Goal: Task Accomplishment & Management: Manage account settings

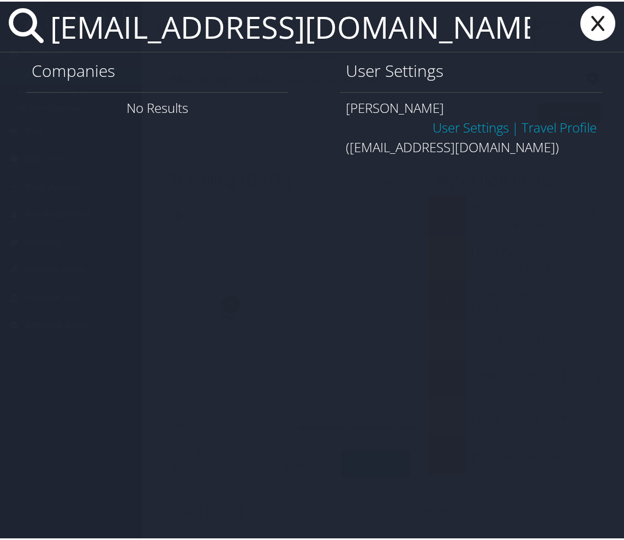
drag, startPoint x: 289, startPoint y: 27, endPoint x: -7, endPoint y: 24, distance: 295.6
click at [0, 24] on html "Menu Dashboards ► AirPortal 360™ (Manager) AirPortal 360™ (Agent) My Travel Das…" at bounding box center [314, 270] width 628 height 540
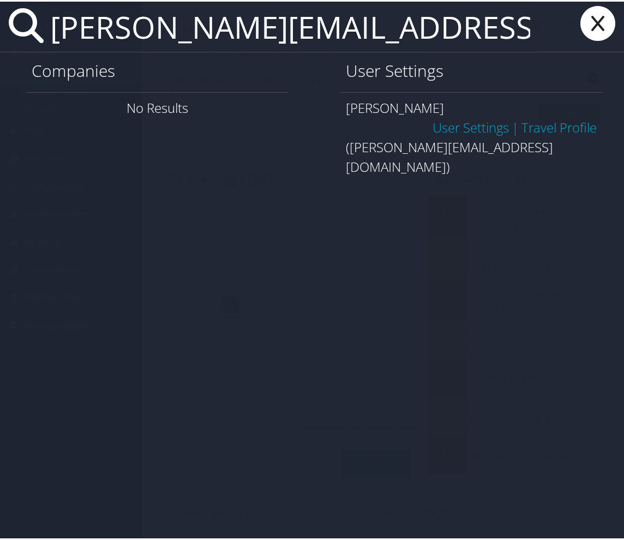
type input "[PERSON_NAME][EMAIL_ADDRESS][DOMAIN_NAME]"
click at [374, 19] on input "[PERSON_NAME][EMAIL_ADDRESS][DOMAIN_NAME]" at bounding box center [290, 25] width 489 height 50
click at [586, 27] on icon at bounding box center [598, 21] width 44 height 35
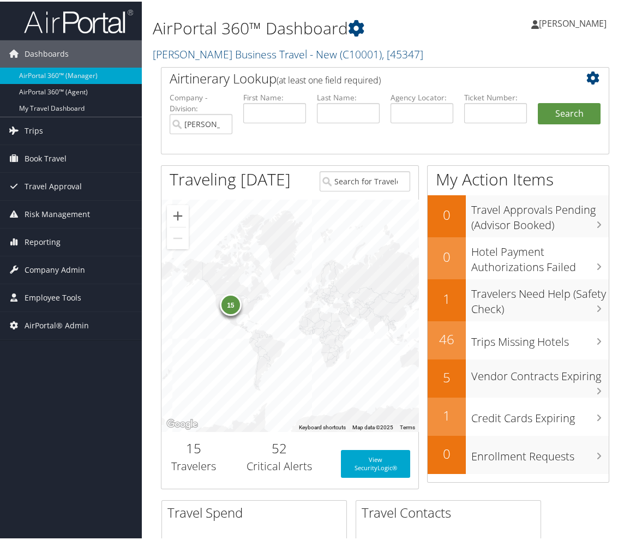
click at [156, 211] on div "Airtinerary Lookup (at least one field required) Company - Division: Christophe…" at bounding box center [385, 282] width 465 height 434
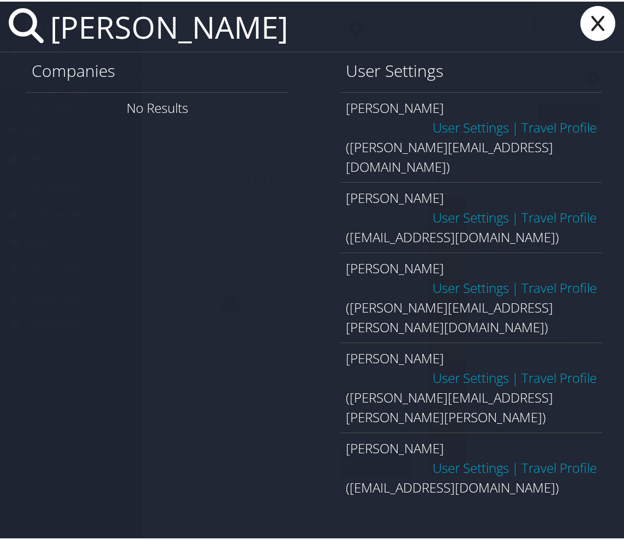
drag, startPoint x: 257, startPoint y: 29, endPoint x: 57, endPoint y: 35, distance: 200.2
click at [57, 35] on input "Emma Watson" at bounding box center [290, 25] width 489 height 50
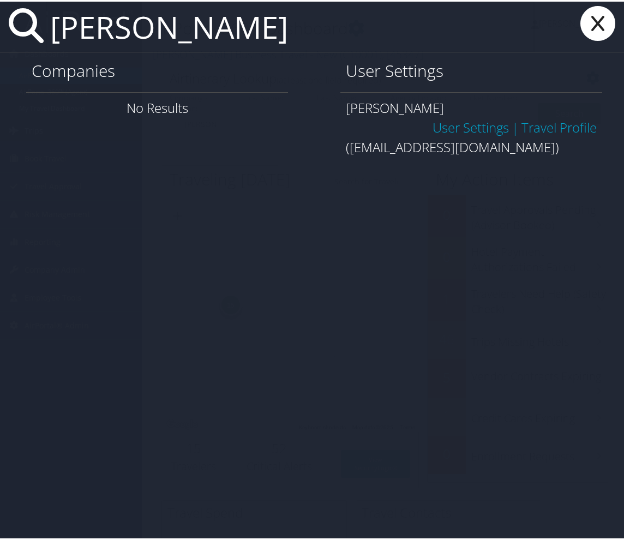
drag, startPoint x: 207, startPoint y: 38, endPoint x: 24, endPoint y: 22, distance: 183.3
click at [24, 22] on div "Iris White" at bounding box center [314, 25] width 628 height 51
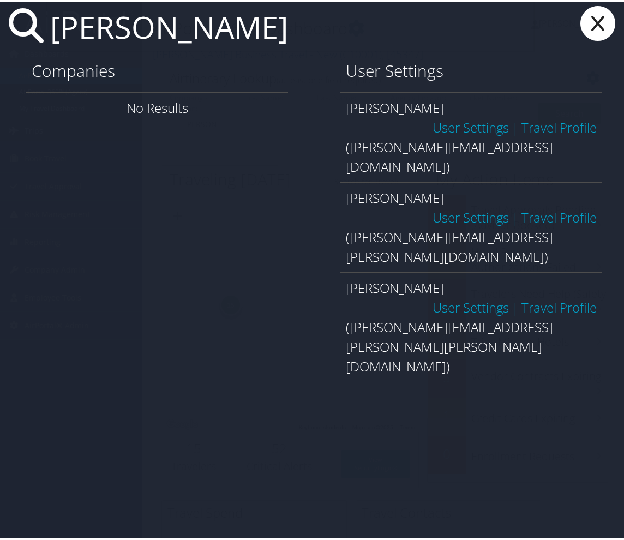
type input "Mike Wilson"
click at [593, 14] on icon at bounding box center [598, 21] width 44 height 35
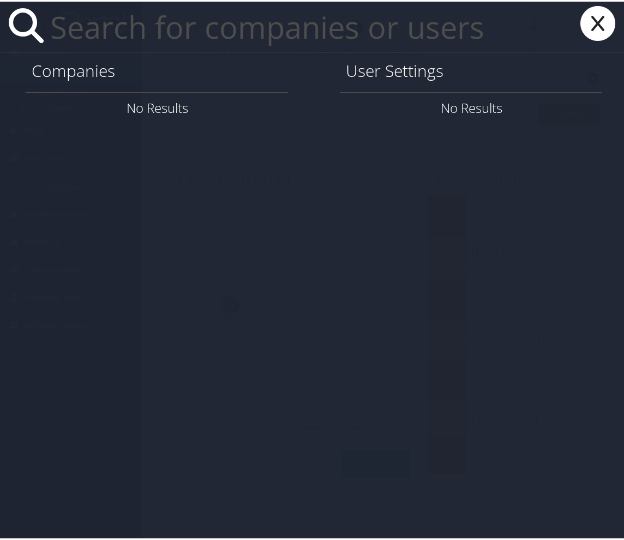
paste input "luv@farefuzz.com"
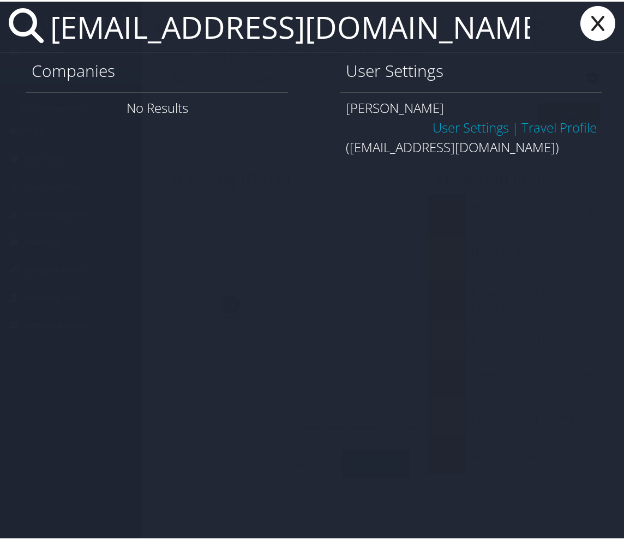
type input "luv@farefuzz.com"
click at [458, 124] on link "User Settings" at bounding box center [470, 126] width 76 height 18
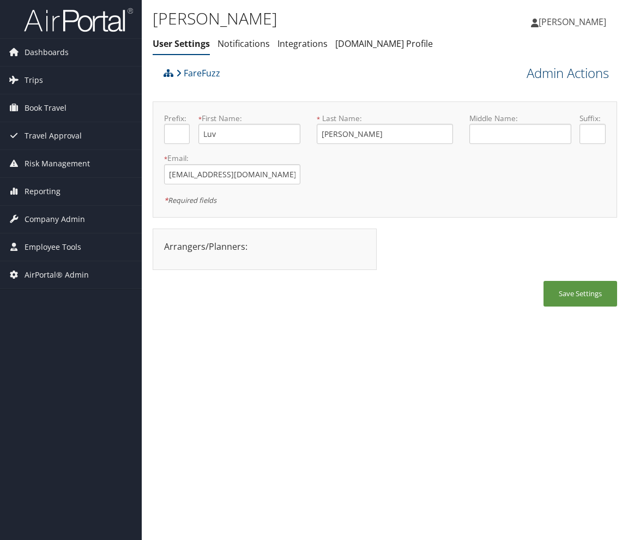
click at [580, 70] on link "Admin Actions" at bounding box center [568, 73] width 82 height 19
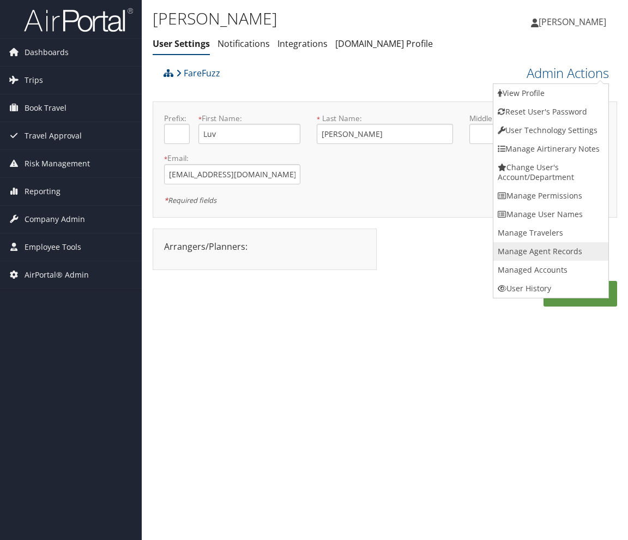
click at [570, 255] on link "Manage Agent Records" at bounding box center [551, 251] width 115 height 19
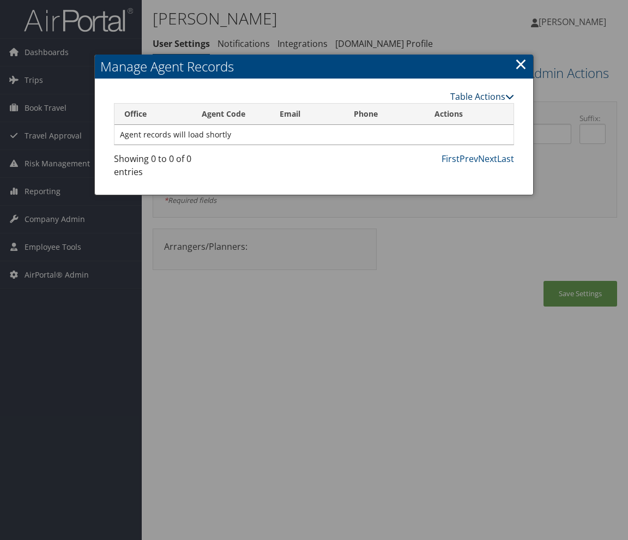
click at [502, 96] on link "Table Actions" at bounding box center [482, 97] width 64 height 12
click at [440, 115] on link "New Record" at bounding box center [442, 113] width 143 height 19
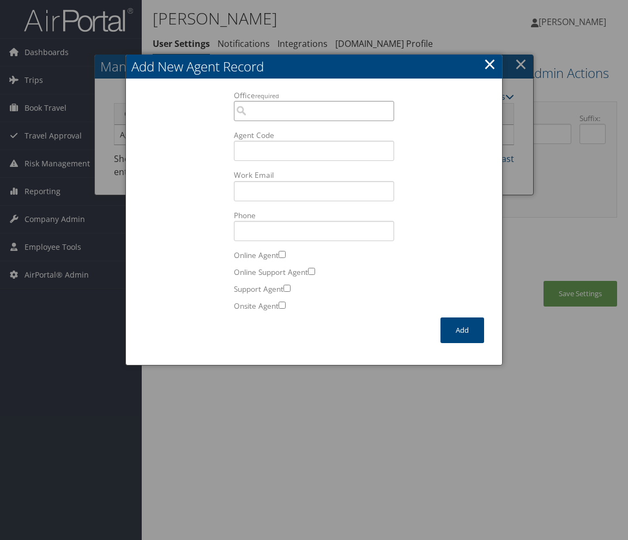
click at [258, 106] on input "Office required" at bounding box center [314, 111] width 161 height 20
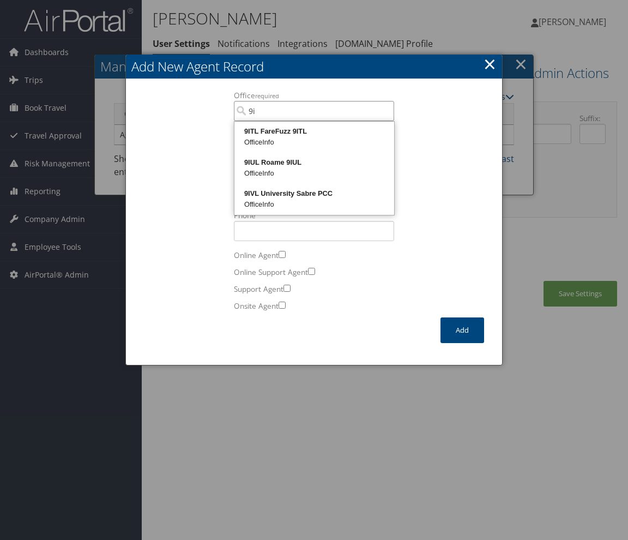
type input "9i"
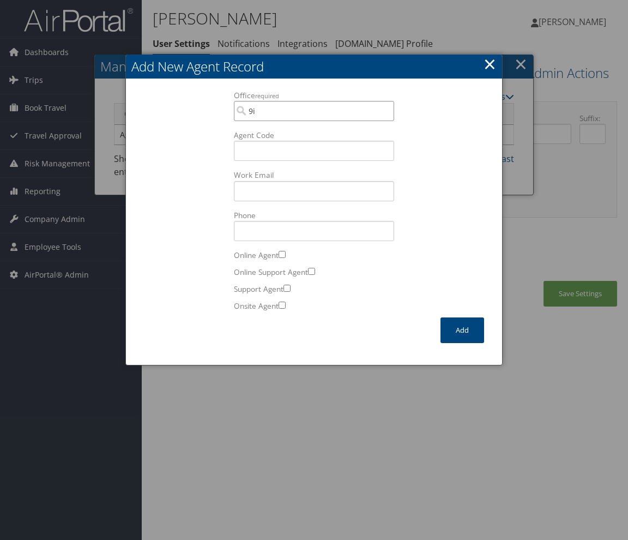
click at [286, 110] on input "9i" at bounding box center [314, 111] width 161 height 20
click at [291, 140] on div "OfficeInfo" at bounding box center [314, 142] width 157 height 11
type input "9ITL FareFuzz 9ITL"
click at [269, 151] on input "Agent Code" at bounding box center [314, 151] width 161 height 20
type input "8V"
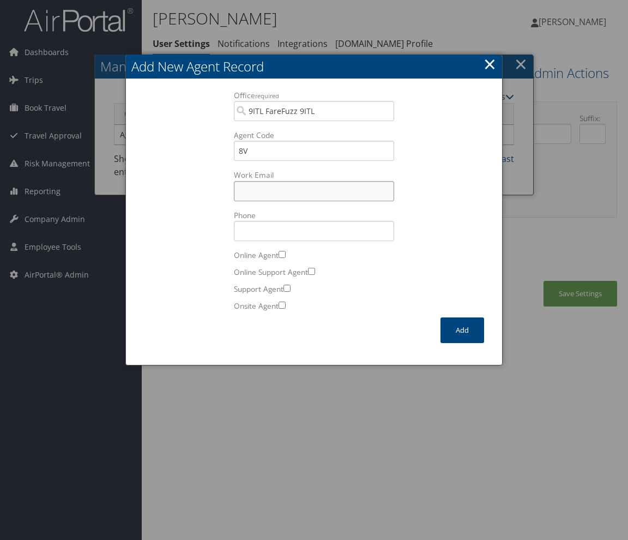
click at [276, 184] on input "Work Email Incorrect format for email." at bounding box center [314, 191] width 161 height 20
click at [260, 185] on input "Work Email Incorrect format for email." at bounding box center [314, 191] width 161 height 20
paste input "luv@farefuzz.com"
type input "luv@farefuzz.com"
click at [435, 206] on div "Office required 9ITL FareFuzz 9ITL 199 Office is required. Agent Code 8V Work E…" at bounding box center [314, 204] width 354 height 228
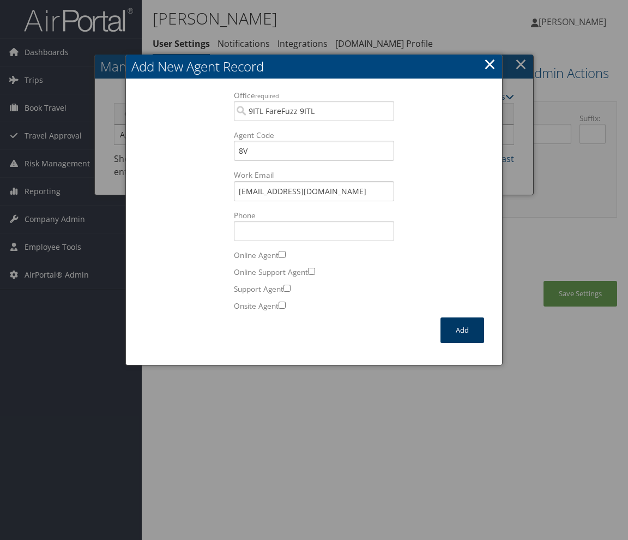
click at [458, 327] on button "Add" at bounding box center [463, 330] width 44 height 26
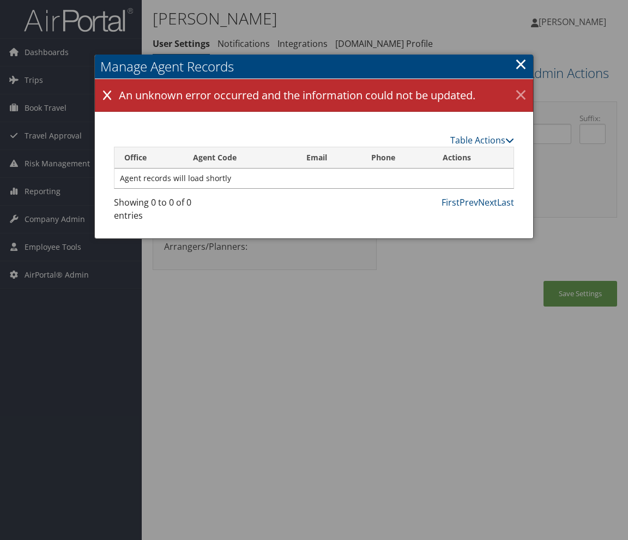
click at [522, 92] on link "×" at bounding box center [521, 96] width 19 height 22
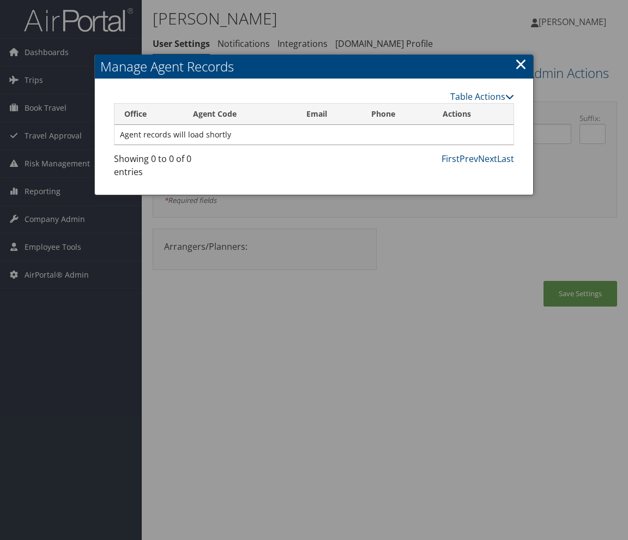
click at [519, 64] on link "×" at bounding box center [521, 64] width 13 height 22
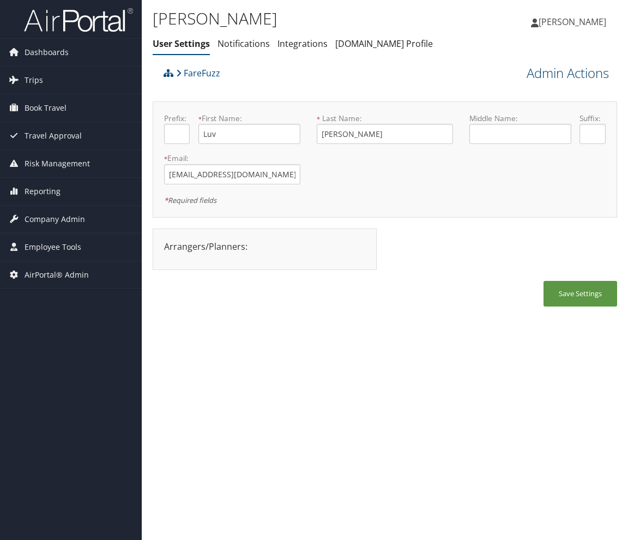
click at [588, 73] on link "Admin Actions" at bounding box center [568, 73] width 82 height 19
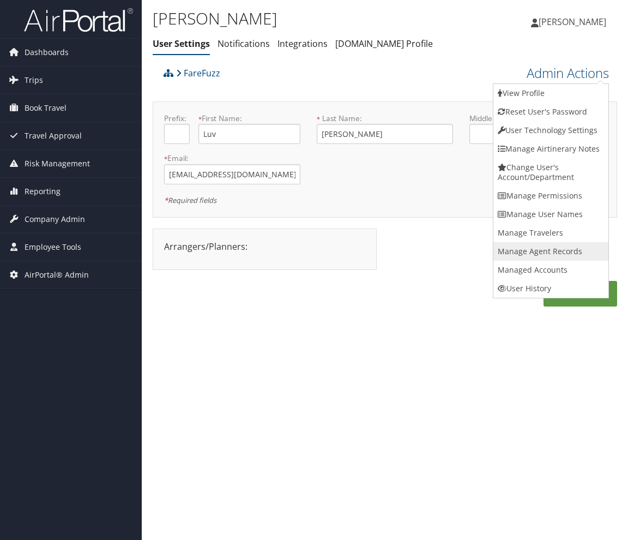
click at [557, 251] on link "Manage Agent Records" at bounding box center [551, 251] width 115 height 19
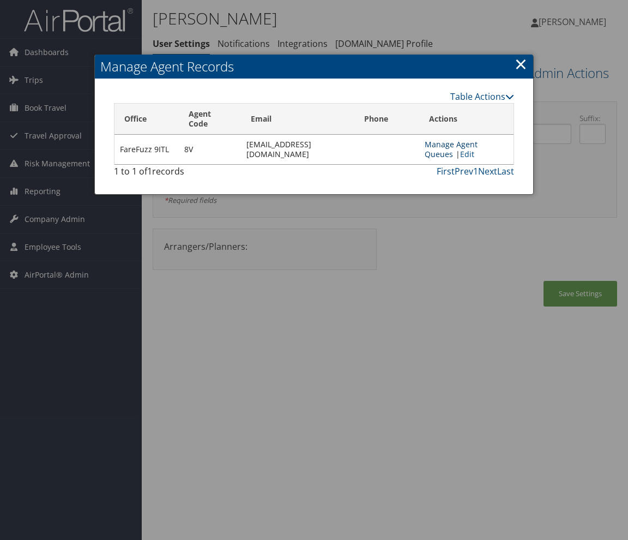
click at [449, 145] on link "Manage Agent Queues" at bounding box center [451, 149] width 53 height 20
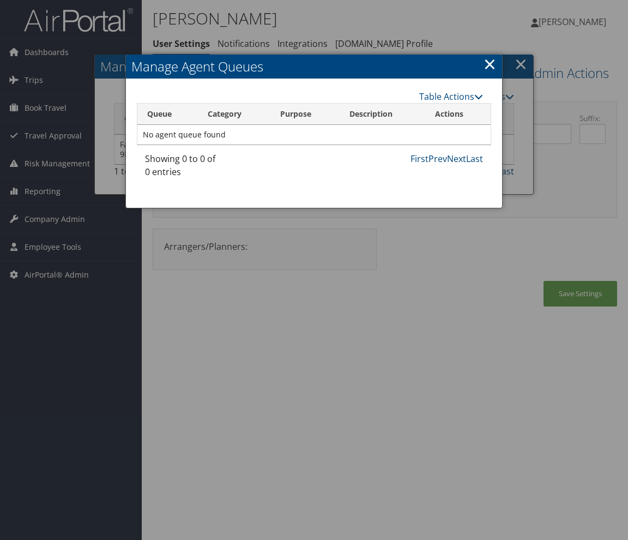
click at [486, 65] on link "×" at bounding box center [490, 64] width 13 height 22
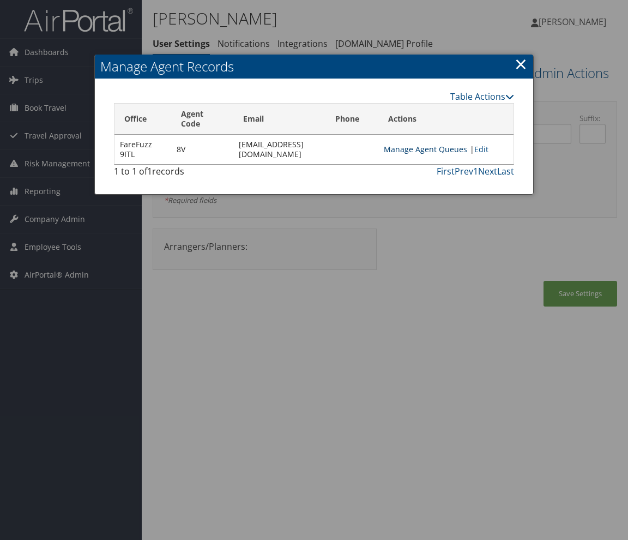
click at [415, 148] on link "Manage Agent Queues" at bounding box center [425, 149] width 83 height 10
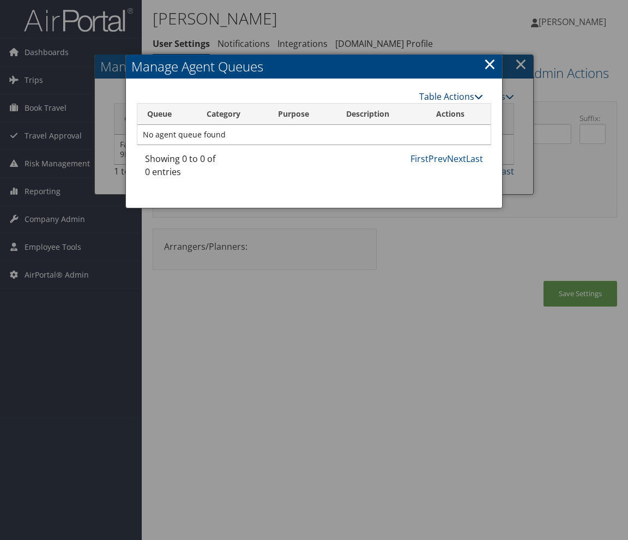
click at [446, 100] on link "Table Actions" at bounding box center [451, 97] width 64 height 12
click at [408, 109] on link "New Record" at bounding box center [418, 113] width 143 height 19
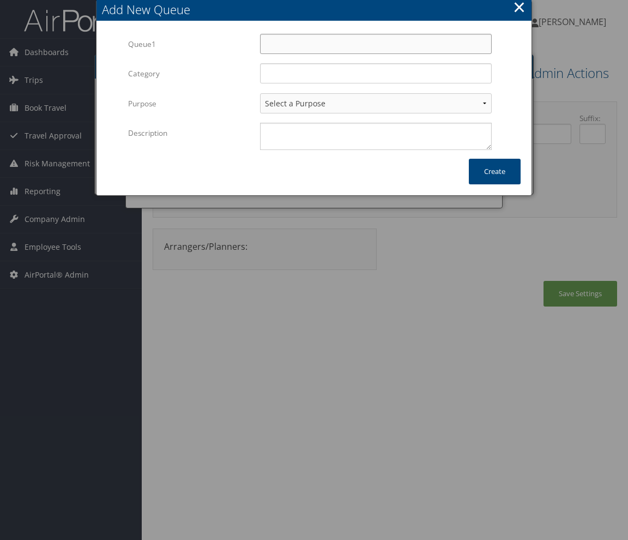
click at [270, 44] on input "Queue1" at bounding box center [376, 44] width 232 height 20
type input "300"
click at [284, 68] on input "Category" at bounding box center [376, 73] width 232 height 20
click at [507, 70] on form "Multiple values The selected items contain different values for this input. To …" at bounding box center [313, 96] width 413 height 125
click at [325, 73] on input "Category" at bounding box center [376, 73] width 232 height 20
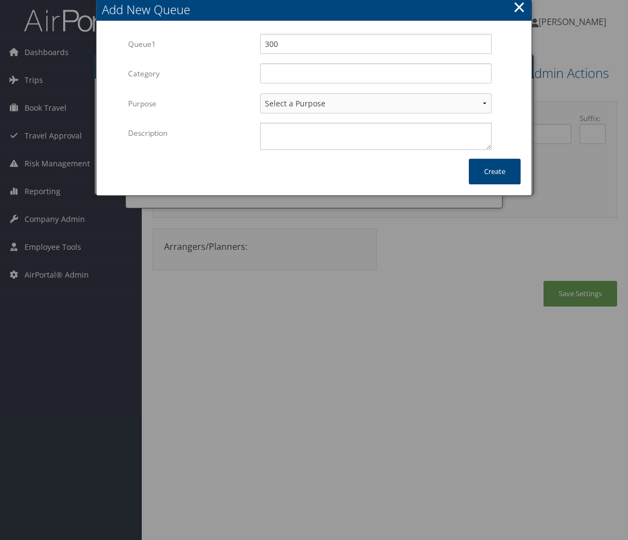
click at [504, 67] on form "Multiple values The selected items contain different values for this input. To …" at bounding box center [313, 96] width 413 height 125
click at [515, 11] on button "×" at bounding box center [519, 7] width 13 height 22
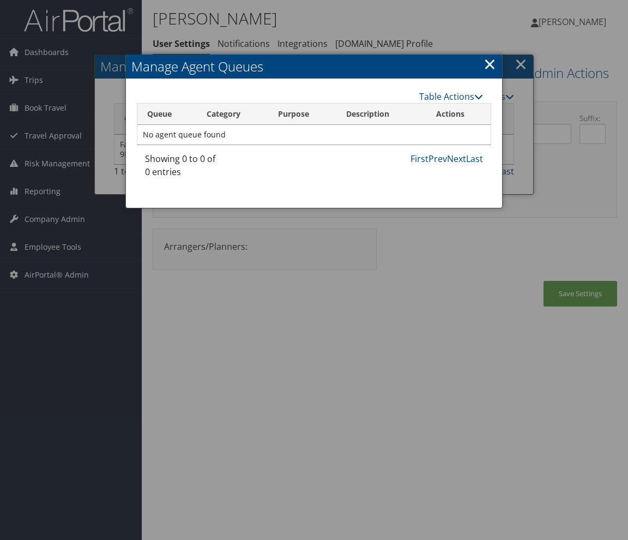
click at [494, 68] on link "×" at bounding box center [490, 64] width 13 height 22
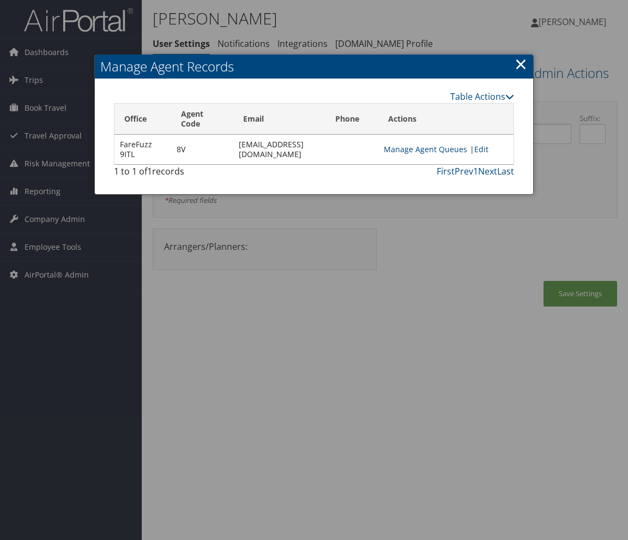
click at [521, 68] on link "×" at bounding box center [521, 64] width 13 height 22
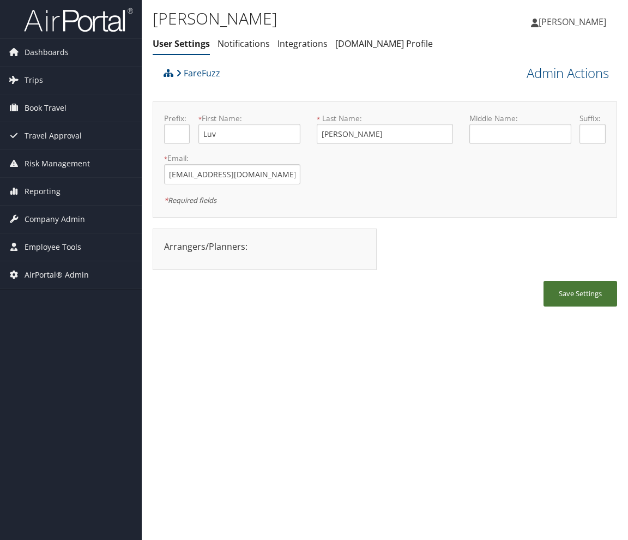
click at [582, 292] on button "Save Settings" at bounding box center [581, 294] width 74 height 26
click at [585, 79] on link "Admin Actions" at bounding box center [568, 73] width 82 height 19
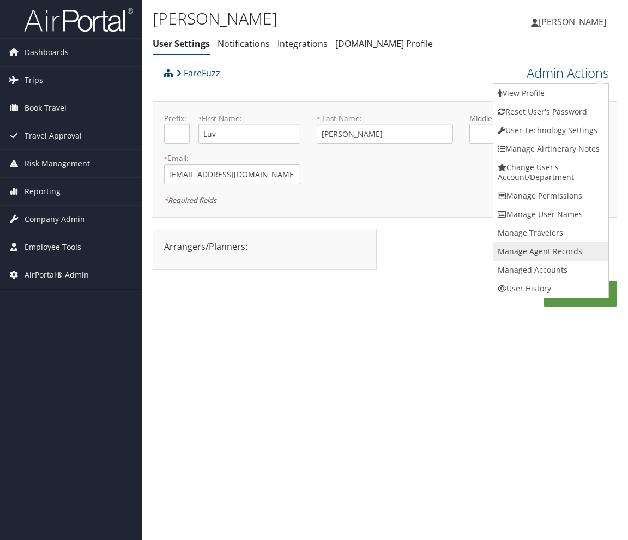
click at [557, 255] on link "Manage Agent Records" at bounding box center [551, 251] width 115 height 19
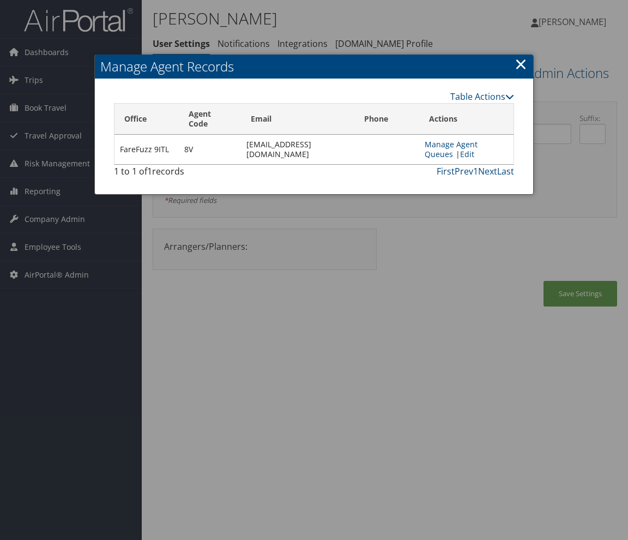
drag, startPoint x: 523, startPoint y: 68, endPoint x: 550, endPoint y: 84, distance: 31.8
click at [523, 68] on link "×" at bounding box center [521, 64] width 13 height 22
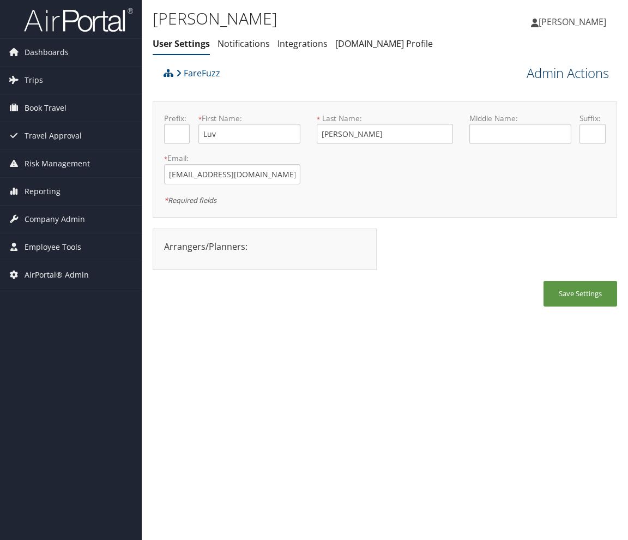
click at [586, 73] on link "Admin Actions" at bounding box center [568, 73] width 82 height 19
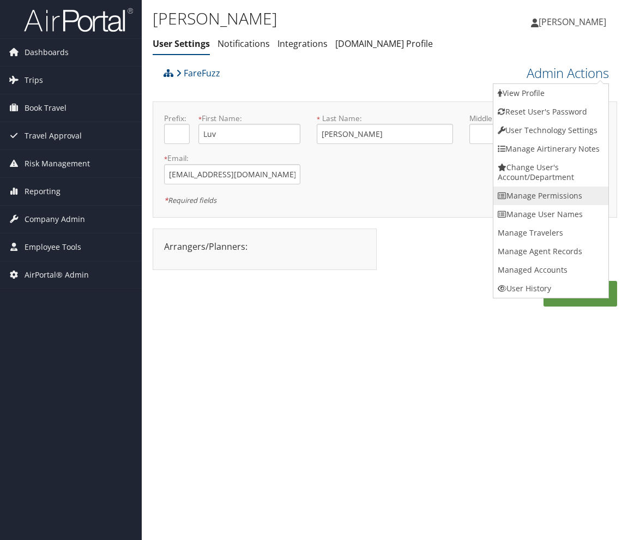
click at [582, 193] on link "Manage Permissions" at bounding box center [551, 196] width 115 height 19
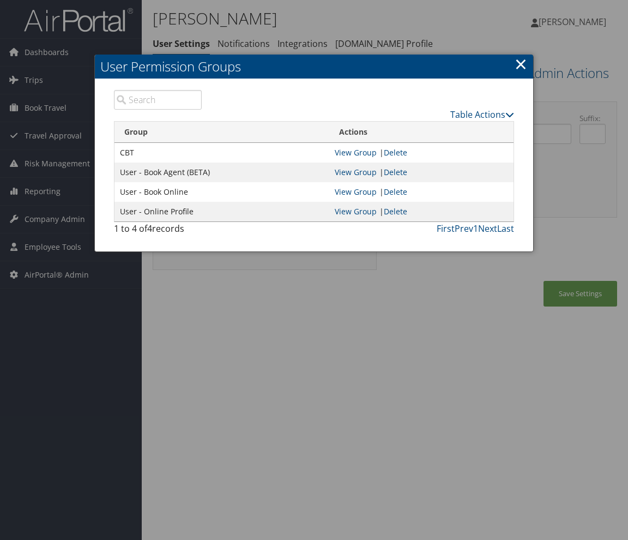
click at [518, 59] on link "×" at bounding box center [521, 64] width 13 height 22
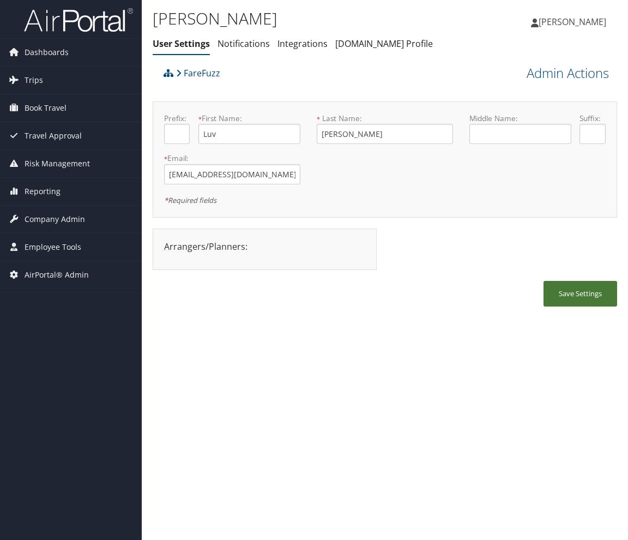
click at [567, 292] on button "Save Settings" at bounding box center [581, 294] width 74 height 26
click at [171, 91] on div "FareFuzz" at bounding box center [327, 76] width 332 height 29
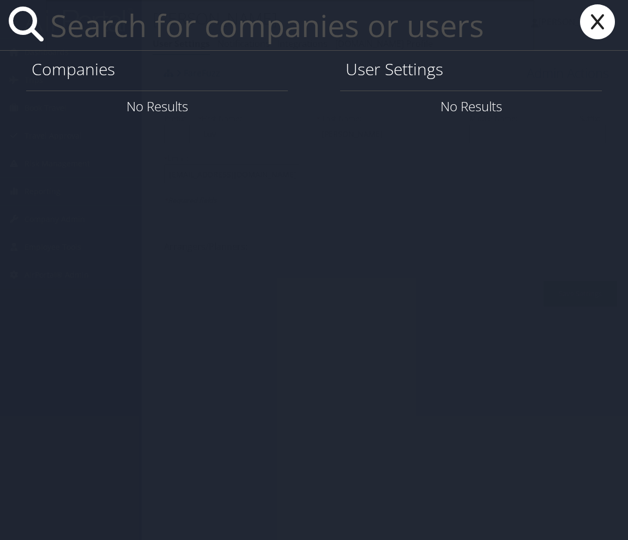
paste input "patrick@farefuzz.com"
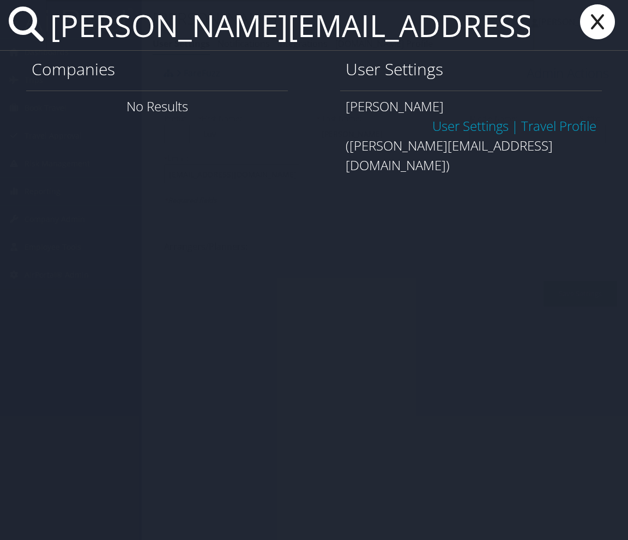
type input "patrick@farefuzz.com"
click at [460, 117] on link "User Settings" at bounding box center [470, 126] width 76 height 18
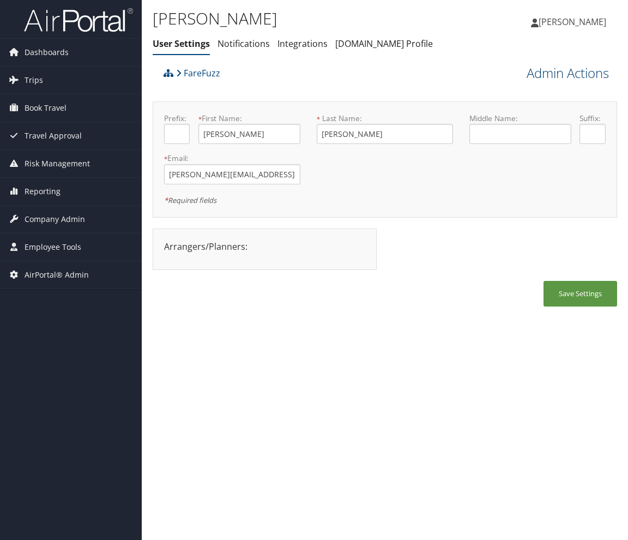
click at [582, 77] on link "Admin Actions" at bounding box center [568, 73] width 82 height 19
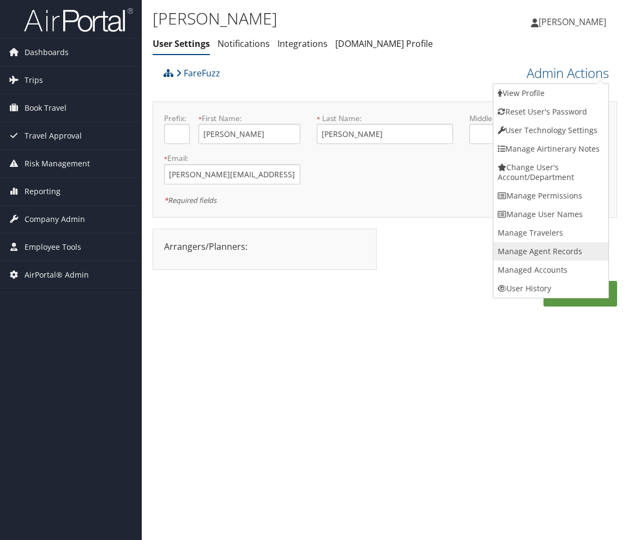
click at [565, 249] on link "Manage Agent Records" at bounding box center [551, 251] width 115 height 19
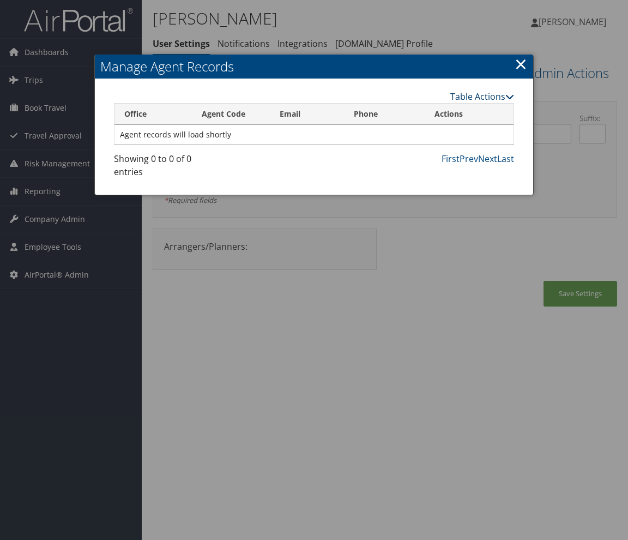
click at [472, 100] on link "Table Actions" at bounding box center [482, 97] width 64 height 12
click at [460, 114] on link "New Record" at bounding box center [442, 113] width 143 height 19
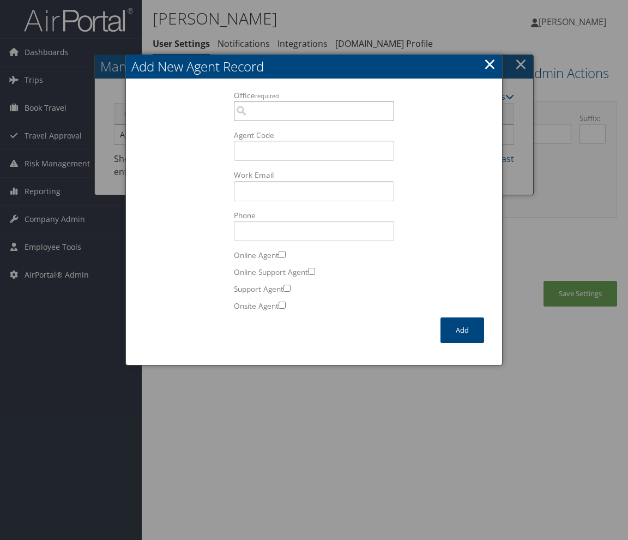
click at [271, 103] on input "Office required" at bounding box center [314, 111] width 161 height 20
paste input "9ITL"
click at [290, 137] on div "OfficeInfo" at bounding box center [314, 142] width 157 height 11
type input "9ITL FareFuzz 9ITL"
click at [305, 153] on input "Agent Code" at bounding box center [314, 151] width 161 height 20
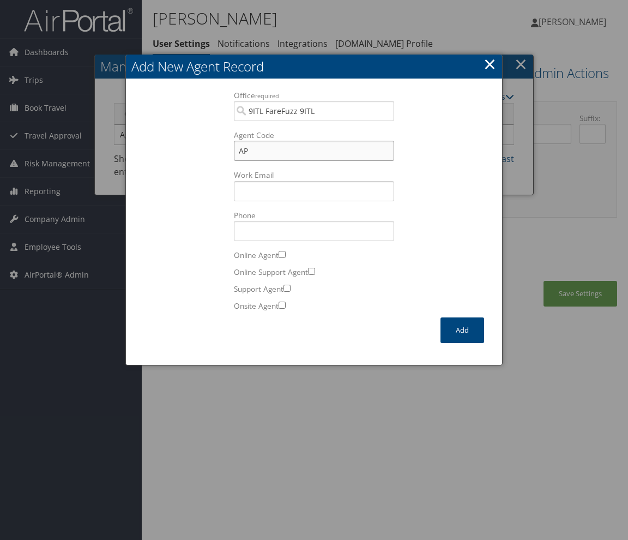
type input "AP"
click at [264, 190] on input "Work Email Incorrect format for email." at bounding box center [314, 191] width 161 height 20
paste input "9ITL"
drag, startPoint x: 267, startPoint y: 151, endPoint x: 207, endPoint y: 147, distance: 60.1
click at [207, 147] on div "Office required 9ITL FareFuzz 9ITL 199 Office is required. Agent Code AP Work E…" at bounding box center [314, 204] width 354 height 228
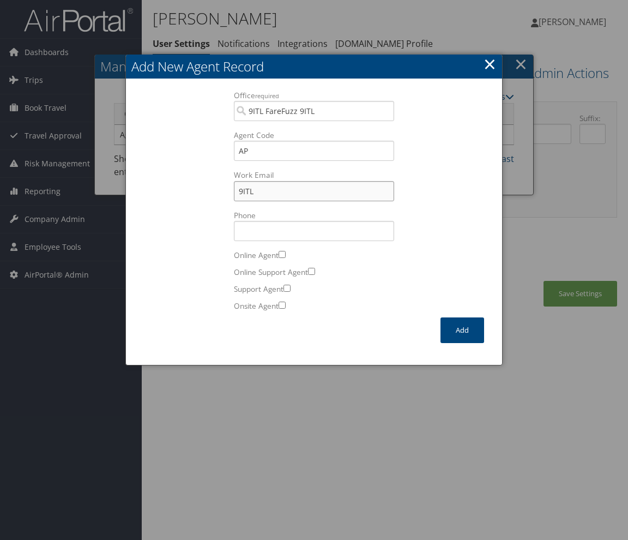
drag, startPoint x: 275, startPoint y: 190, endPoint x: 208, endPoint y: 179, distance: 68.0
click at [208, 179] on div "Office required 9ITL FareFuzz 9ITL 199 Office is required. Agent Code AP Work E…" at bounding box center [314, 204] width 354 height 228
paste input "patrick@farefuzz.com"
type input "patrick@farefuzz.com"
click at [458, 334] on button "Add" at bounding box center [463, 330] width 44 height 26
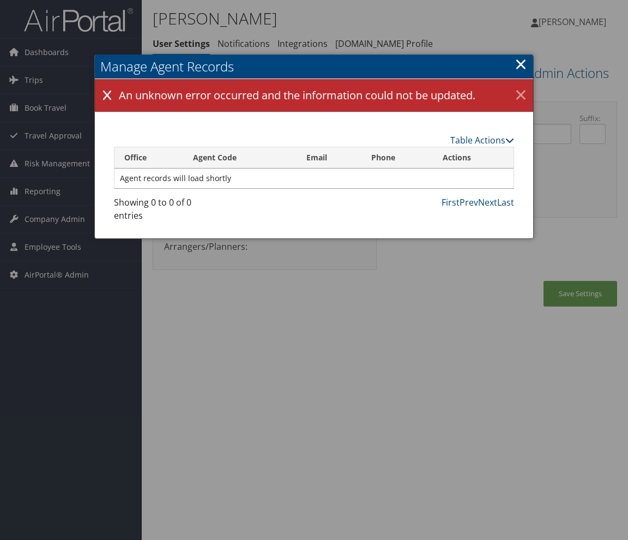
click at [520, 95] on link "×" at bounding box center [521, 96] width 19 height 22
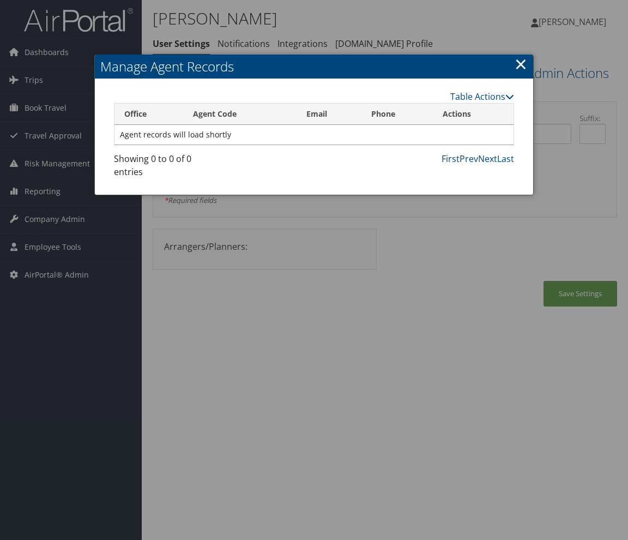
click at [524, 68] on link "×" at bounding box center [521, 64] width 13 height 22
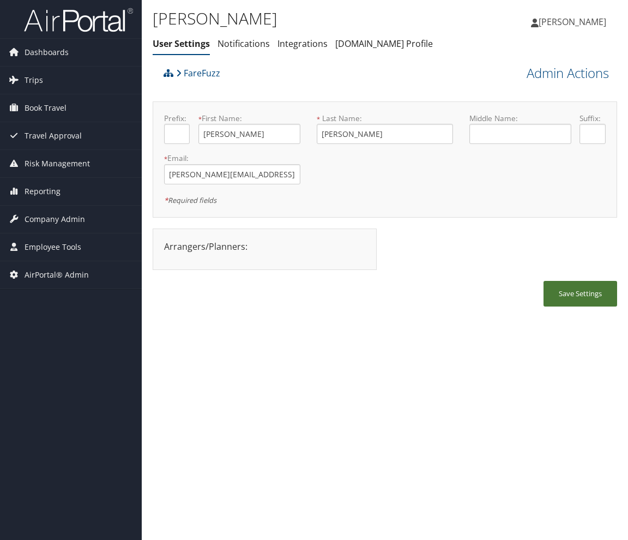
click at [567, 293] on button "Save Settings" at bounding box center [581, 294] width 74 height 26
click at [595, 73] on link "Admin Actions" at bounding box center [568, 73] width 82 height 19
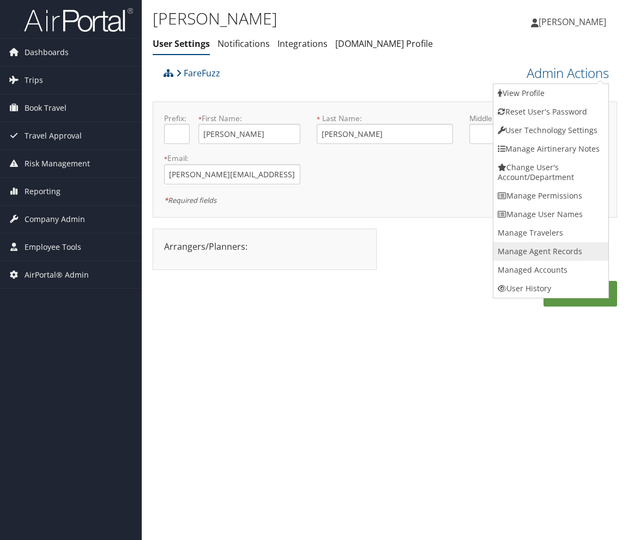
click at [563, 249] on link "Manage Agent Records" at bounding box center [551, 251] width 115 height 19
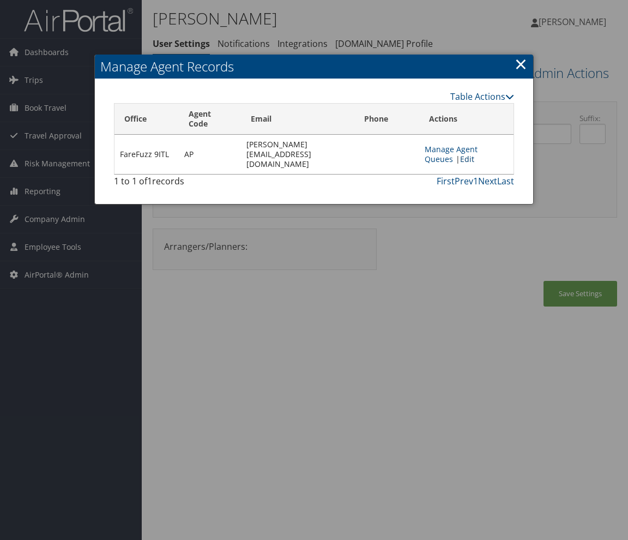
click at [474, 154] on link "Edit" at bounding box center [467, 159] width 14 height 10
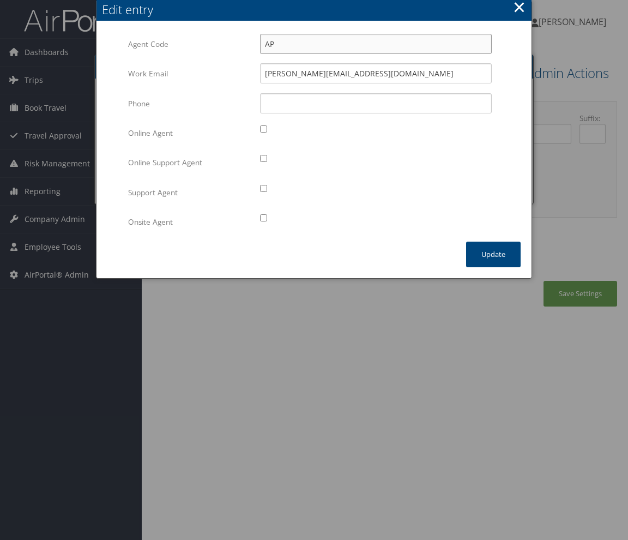
drag, startPoint x: 294, startPoint y: 44, endPoint x: 266, endPoint y: 40, distance: 28.7
click at [266, 40] on input "AP" at bounding box center [376, 44] width 232 height 20
type input "8P"
click at [483, 257] on button "Update" at bounding box center [493, 255] width 55 height 26
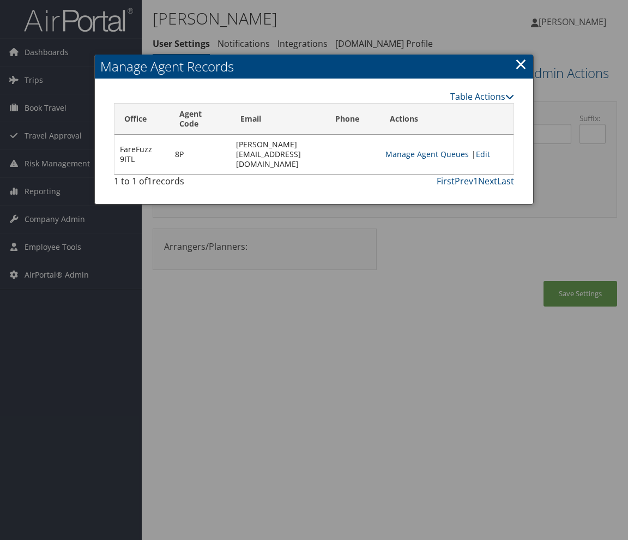
click at [523, 65] on link "×" at bounding box center [521, 64] width 13 height 22
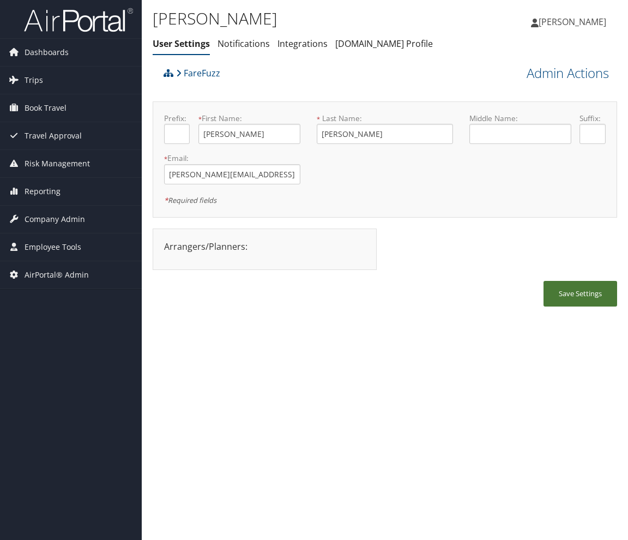
click at [578, 302] on button "Save Settings" at bounding box center [581, 294] width 74 height 26
click at [579, 294] on button "Save Settings" at bounding box center [581, 294] width 74 height 26
click at [146, 110] on div "Patrick Ghai User Settings Notifications Integrations AndavoVacations.com Profi…" at bounding box center [385, 270] width 486 height 540
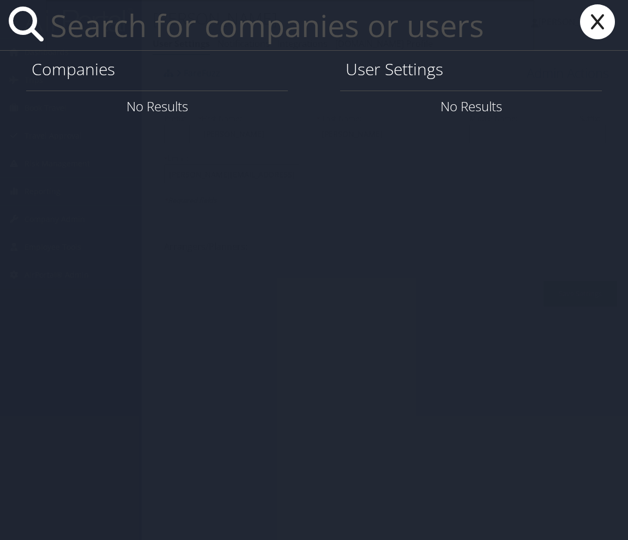
paste input "mitch@farefuzz.com"
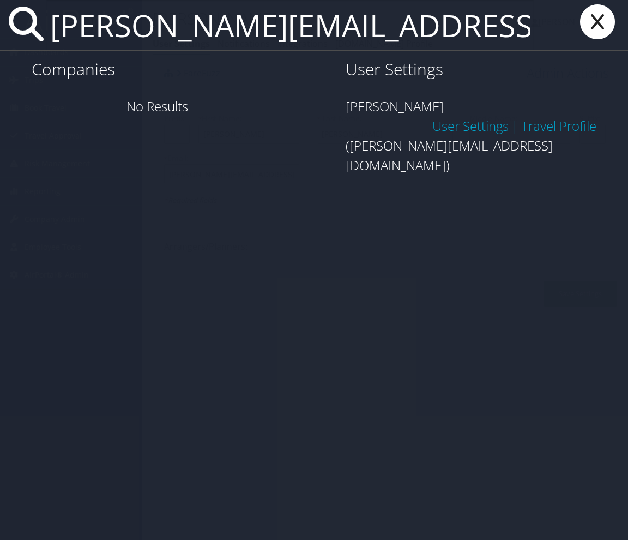
type input "mitch@farefuzz.com"
click at [465, 129] on link "User Settings" at bounding box center [470, 126] width 76 height 18
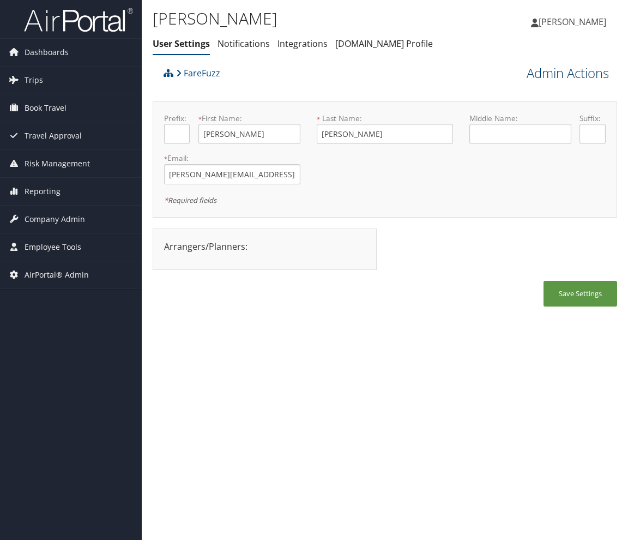
click at [602, 72] on link "Admin Actions" at bounding box center [568, 73] width 82 height 19
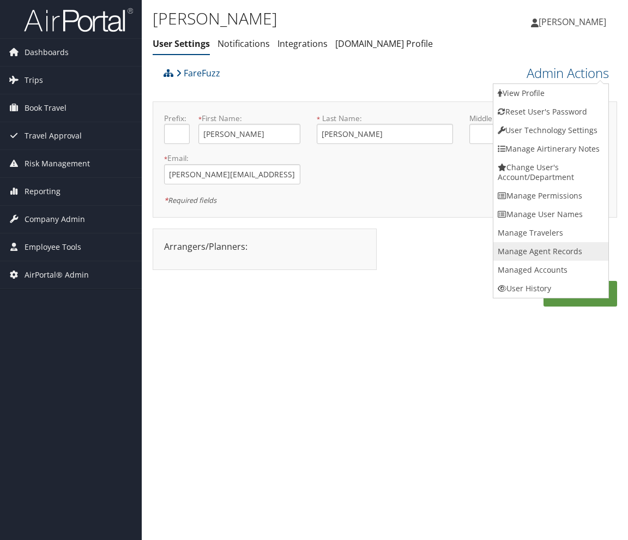
click at [585, 249] on link "Manage Agent Records" at bounding box center [551, 251] width 115 height 19
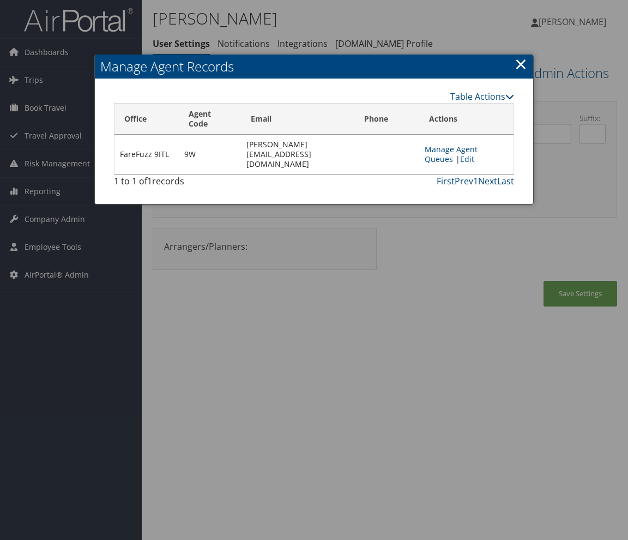
click at [527, 63] on link "×" at bounding box center [521, 64] width 13 height 22
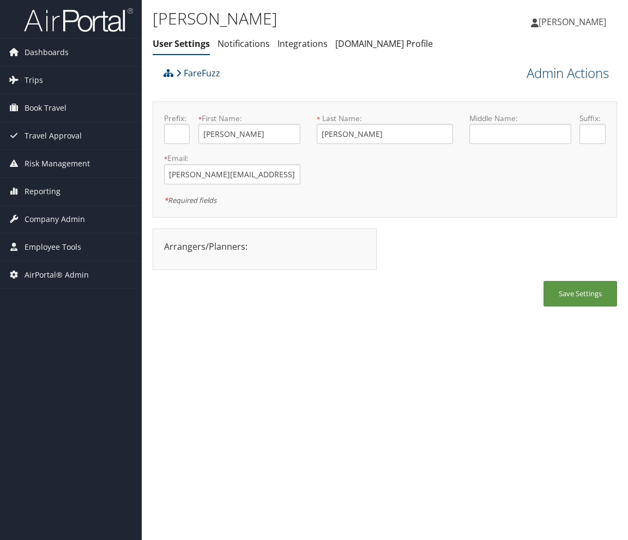
click at [554, 76] on link "Admin Actions" at bounding box center [568, 73] width 82 height 19
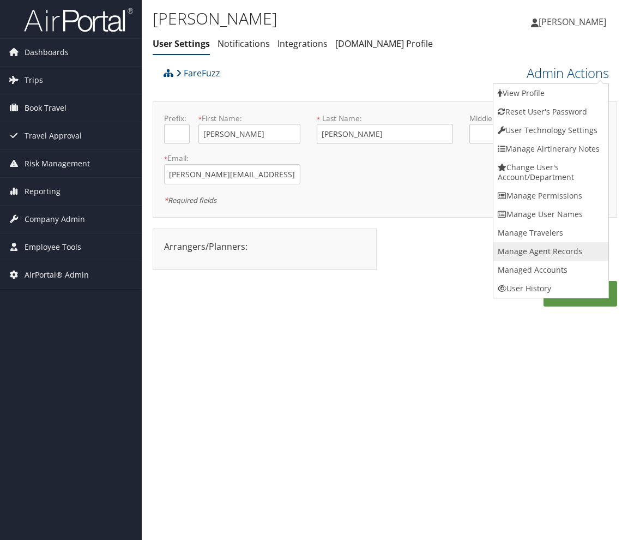
click at [550, 245] on link "Manage Agent Records" at bounding box center [551, 251] width 115 height 19
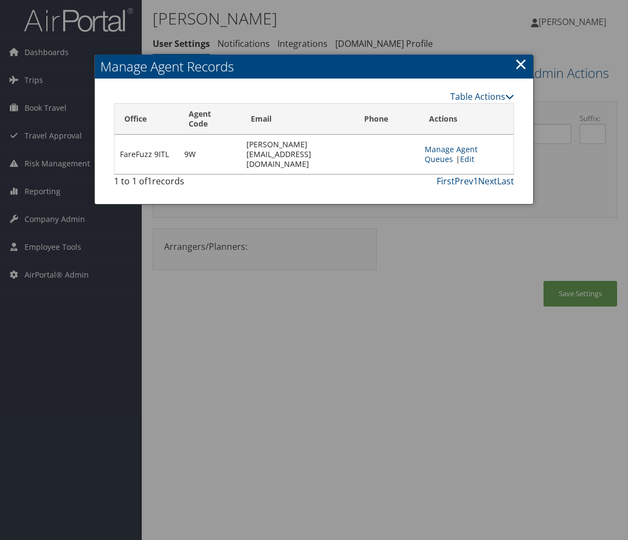
click at [520, 62] on link "×" at bounding box center [521, 64] width 13 height 22
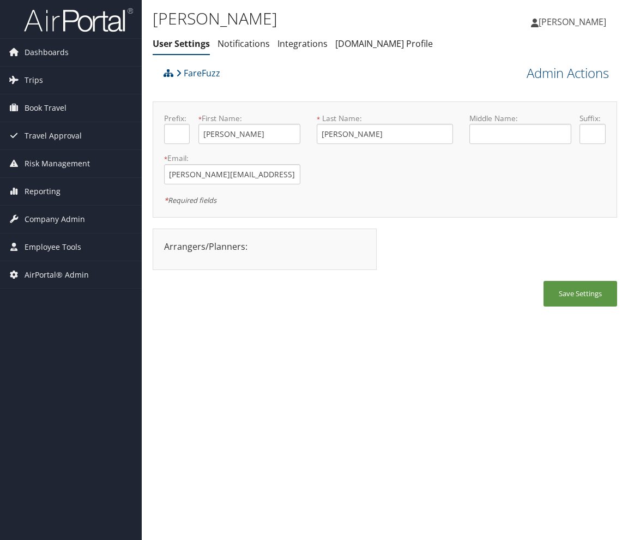
click at [147, 175] on div "Mitch Walker User Settings Notifications Integrations AndavoVacations.com Profi…" at bounding box center [385, 270] width 486 height 540
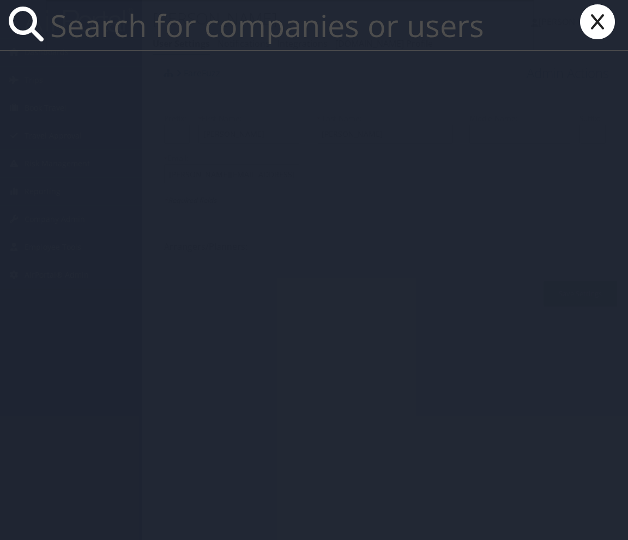
paste input "emma@farfuzz.com"
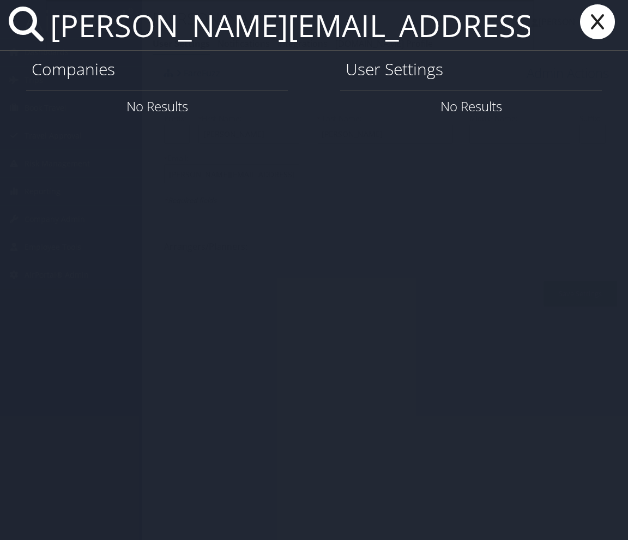
click at [204, 29] on input "emma@farfuzz.com" at bounding box center [290, 25] width 489 height 50
click at [209, 32] on input "emma@farfuzz.com" at bounding box center [290, 25] width 489 height 50
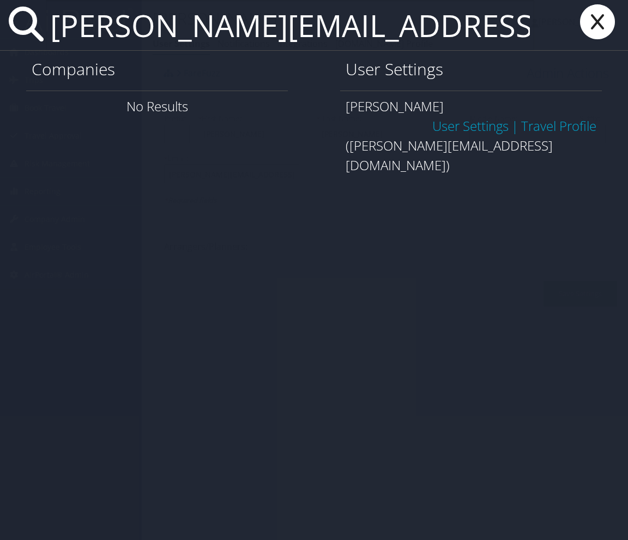
type input "emma@farefuzz.com"
click at [437, 123] on link "User Settings" at bounding box center [470, 126] width 76 height 18
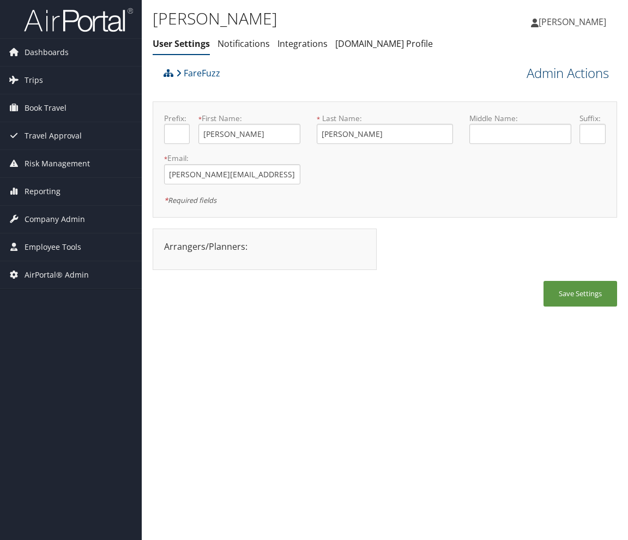
click at [579, 71] on link "Admin Actions" at bounding box center [568, 73] width 82 height 19
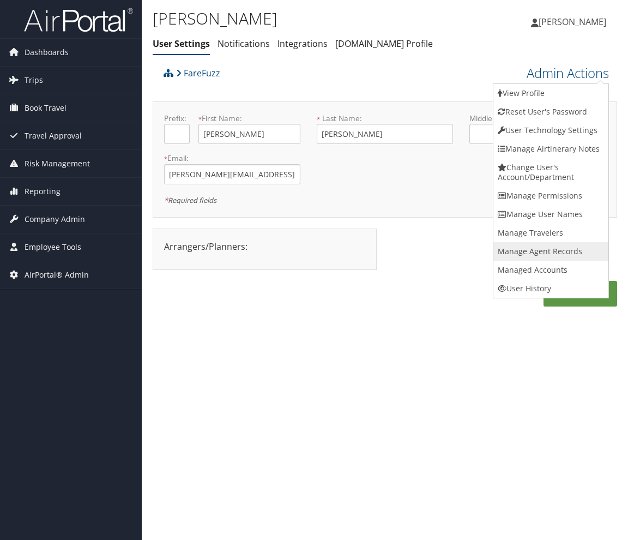
click at [560, 250] on link "Manage Agent Records" at bounding box center [551, 251] width 115 height 19
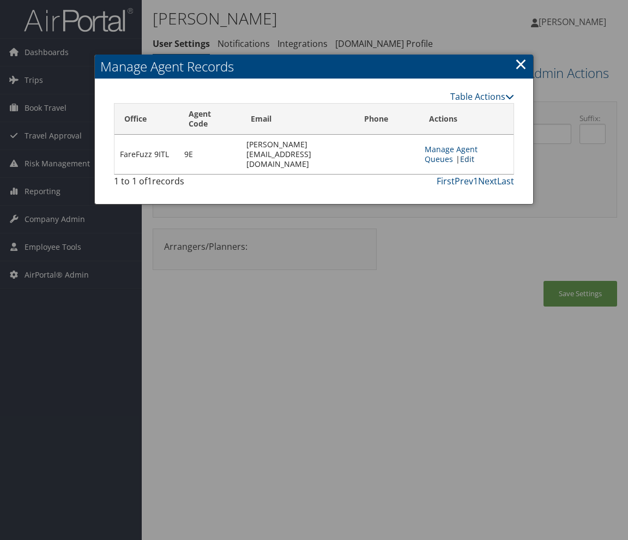
click at [474, 154] on link "Edit" at bounding box center [467, 159] width 14 height 10
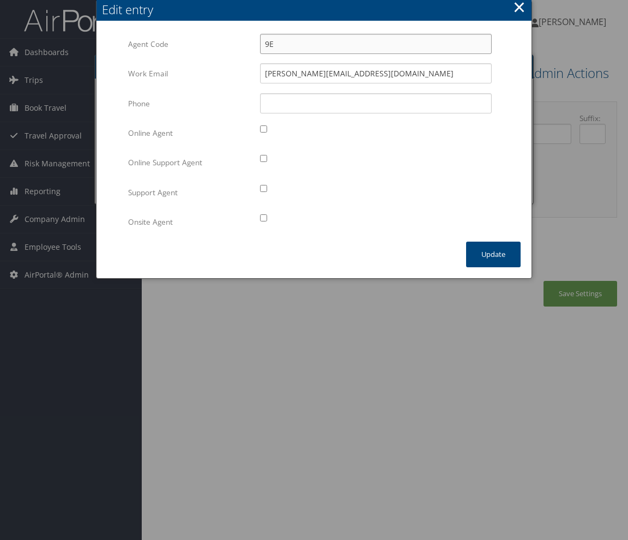
drag, startPoint x: 270, startPoint y: 45, endPoint x: 261, endPoint y: 44, distance: 9.3
click at [261, 44] on input "9E" at bounding box center [376, 44] width 232 height 20
type input "7E"
click at [484, 252] on button "Update" at bounding box center [493, 255] width 55 height 26
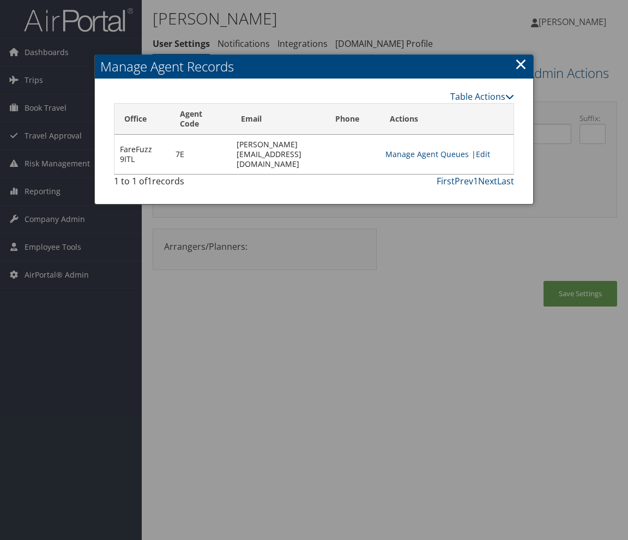
click at [518, 67] on link "×" at bounding box center [521, 64] width 13 height 22
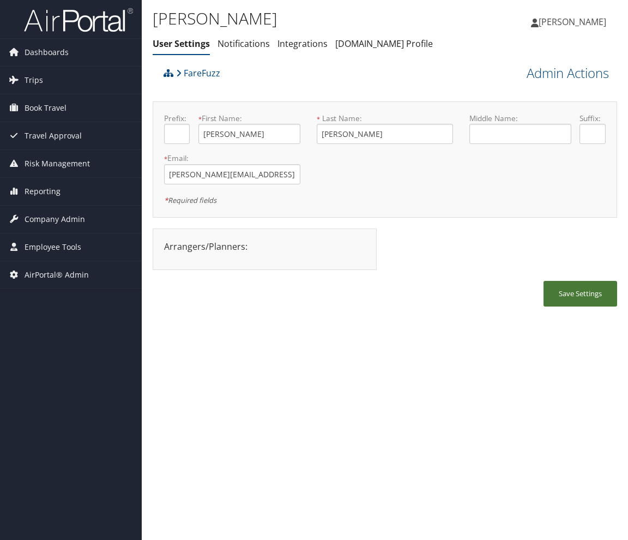
click at [587, 292] on button "Save Settings" at bounding box center [581, 294] width 74 height 26
click at [148, 167] on div "[PERSON_NAME] User Settings Notifications Integrations [DOMAIN_NAME] Profile Us…" at bounding box center [385, 270] width 486 height 540
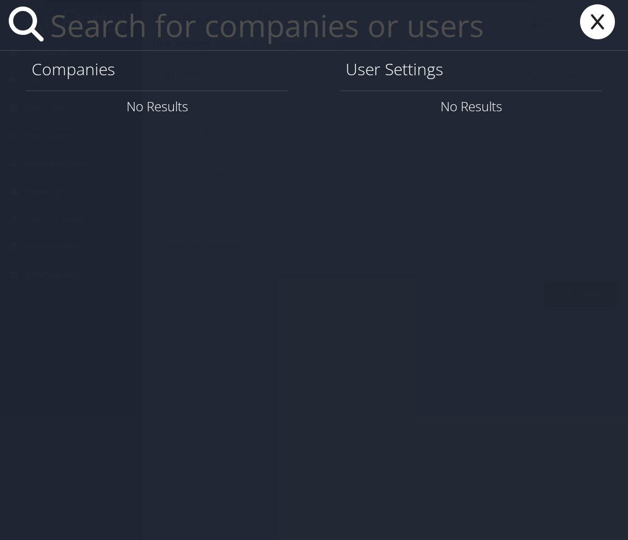
paste input "[EMAIL_ADDRESS][DOMAIN_NAME]"
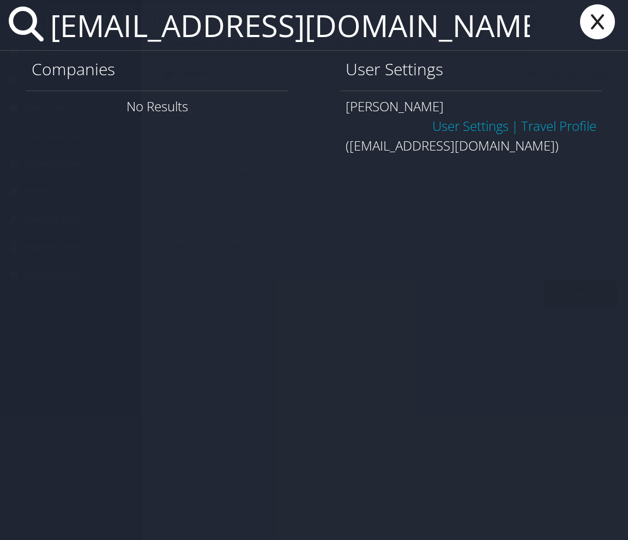
type input "[EMAIL_ADDRESS][DOMAIN_NAME]"
click at [467, 117] on link "User Settings" at bounding box center [470, 126] width 76 height 18
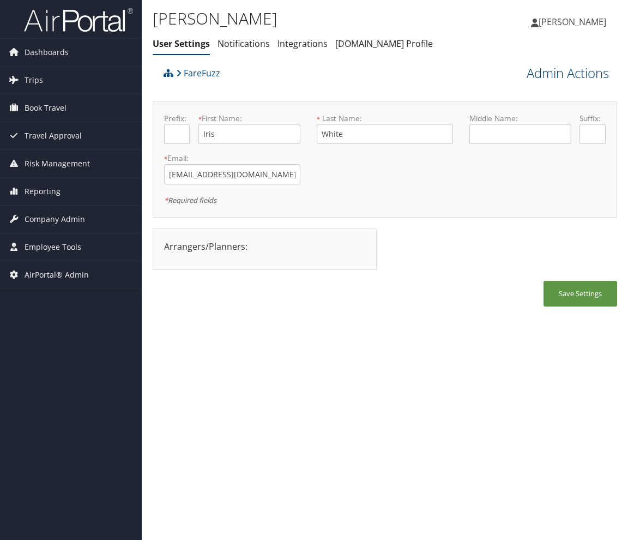
click at [597, 75] on link "Admin Actions" at bounding box center [568, 73] width 82 height 19
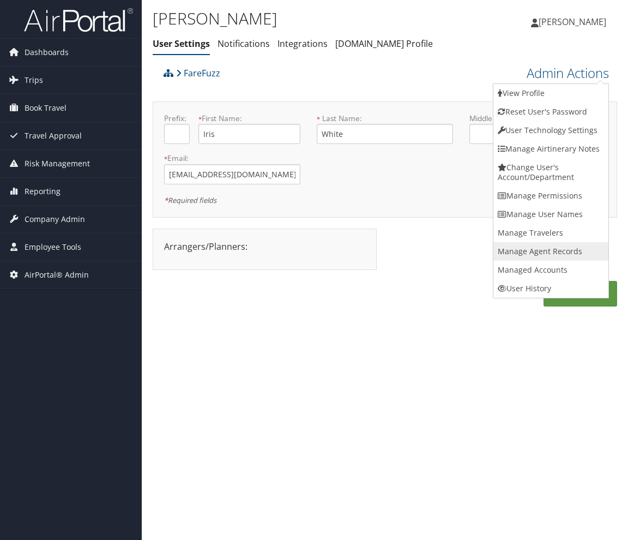
click at [570, 256] on link "Manage Agent Records" at bounding box center [551, 251] width 115 height 19
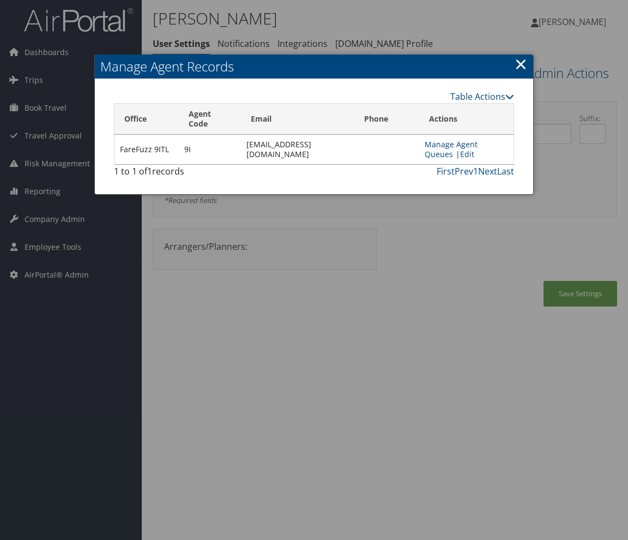
click at [521, 62] on link "×" at bounding box center [521, 64] width 13 height 22
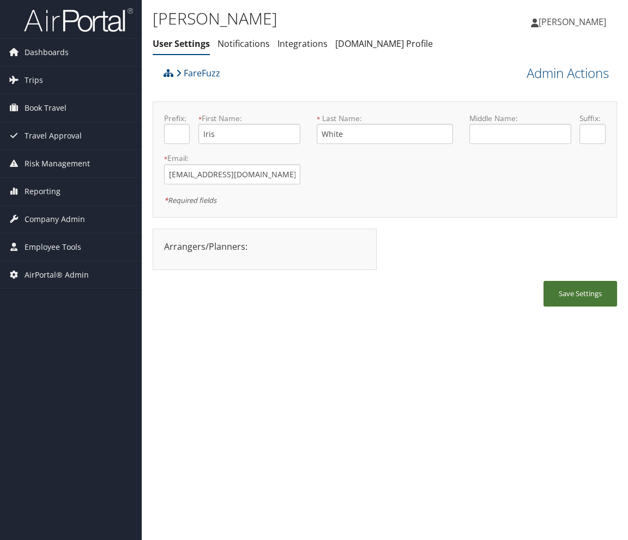
click at [567, 285] on button "Save Settings" at bounding box center [581, 294] width 74 height 26
click at [146, 208] on div "Iris White User Settings Notifications Integrations AndavoVacations.com Profile…" at bounding box center [385, 270] width 486 height 540
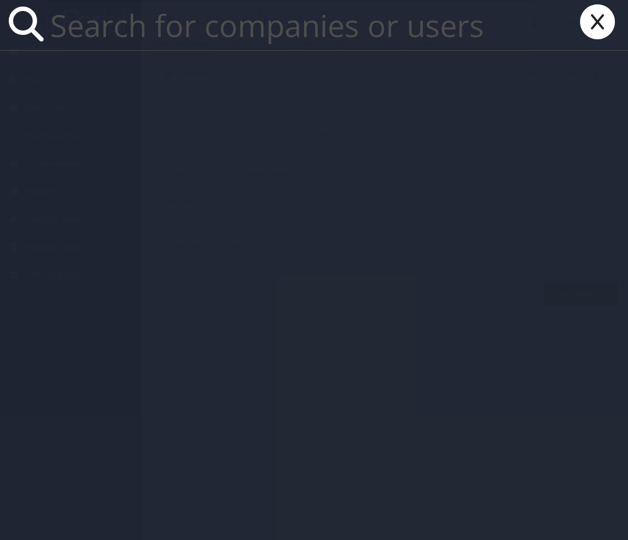
paste input "[PERSON_NAME][EMAIL_ADDRESS][DOMAIN_NAME]"
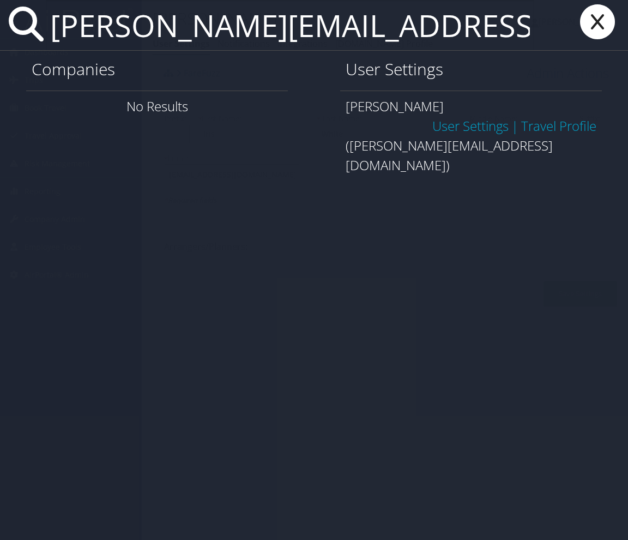
type input "[PERSON_NAME][EMAIL_ADDRESS][DOMAIN_NAME]"
click at [464, 117] on link "User Settings" at bounding box center [470, 126] width 76 height 18
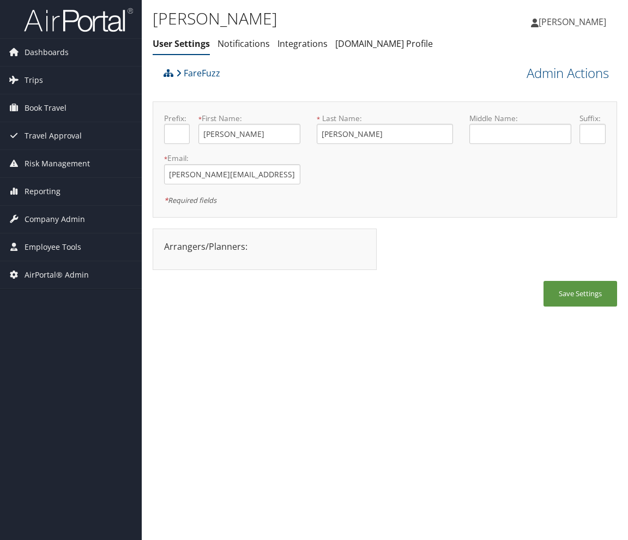
click at [147, 200] on div "[PERSON_NAME] User Settings Notifications Integrations [DOMAIN_NAME] Profile Us…" at bounding box center [385, 270] width 486 height 540
click at [582, 74] on link "Admin Actions" at bounding box center [568, 73] width 82 height 19
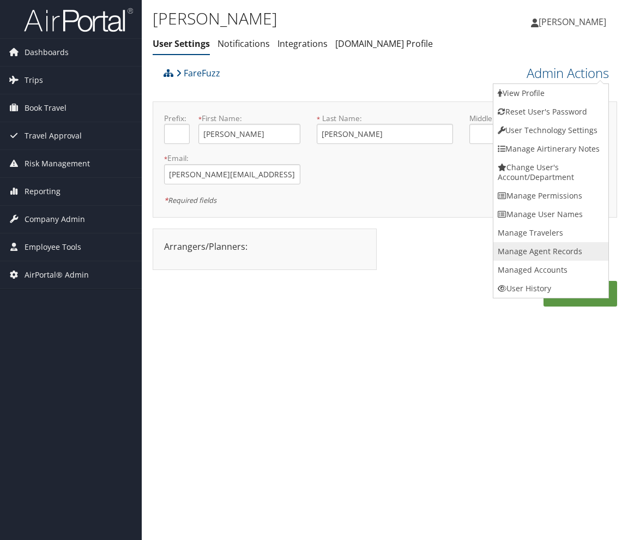
click at [564, 251] on link "Manage Agent Records" at bounding box center [551, 251] width 115 height 19
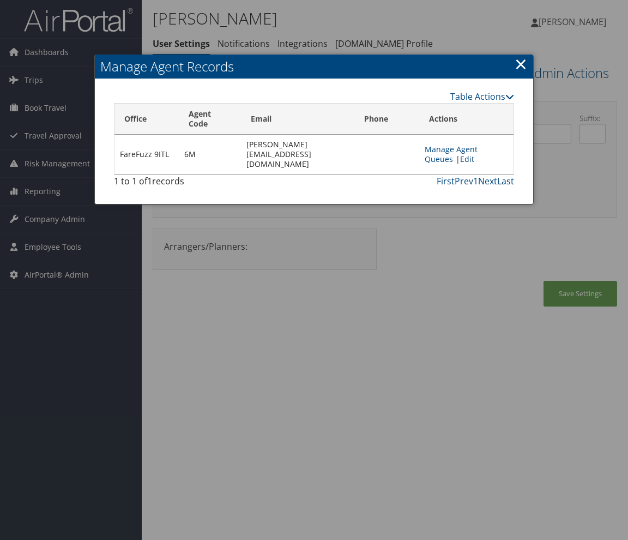
click at [474, 154] on link "Edit" at bounding box center [467, 159] width 14 height 10
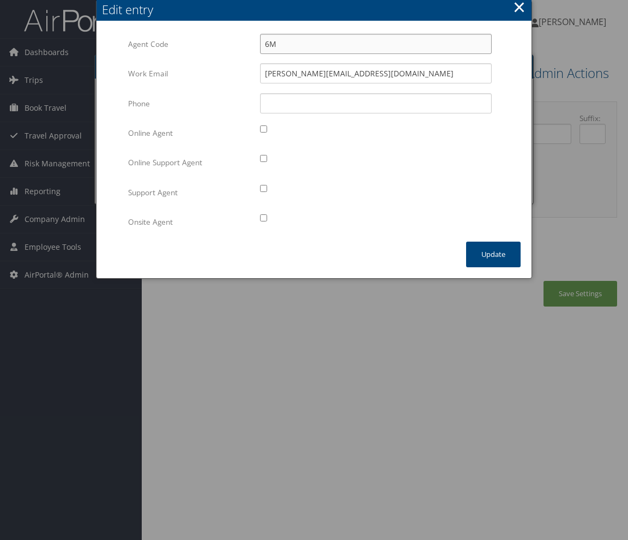
click at [270, 46] on input "6M" at bounding box center [376, 44] width 232 height 20
type input "7M"
click at [493, 251] on button "Update" at bounding box center [493, 255] width 55 height 26
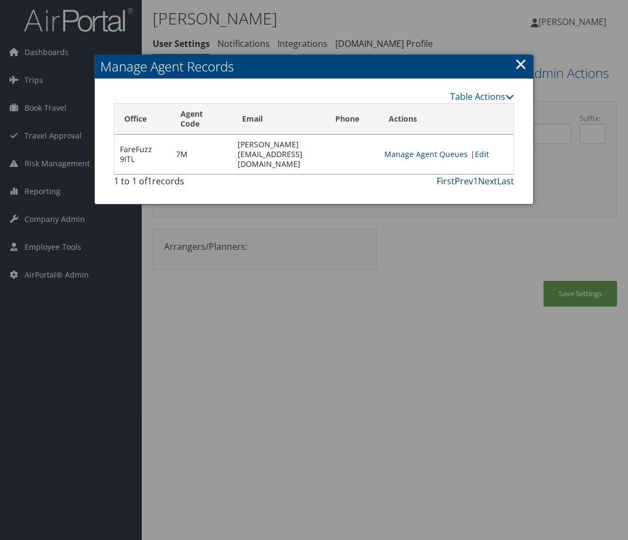
click at [520, 62] on link "×" at bounding box center [521, 64] width 13 height 22
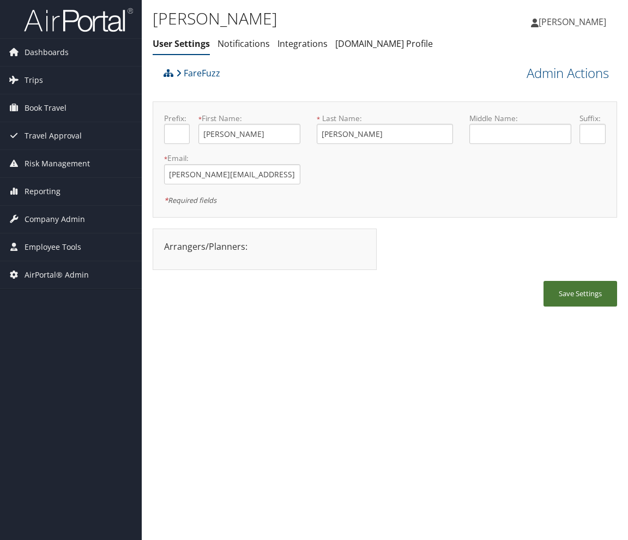
click at [593, 301] on button "Save Settings" at bounding box center [581, 294] width 74 height 26
click at [146, 243] on div "Mike Wilson User Settings Notifications Integrations AndavoVacations.com Profil…" at bounding box center [385, 270] width 486 height 540
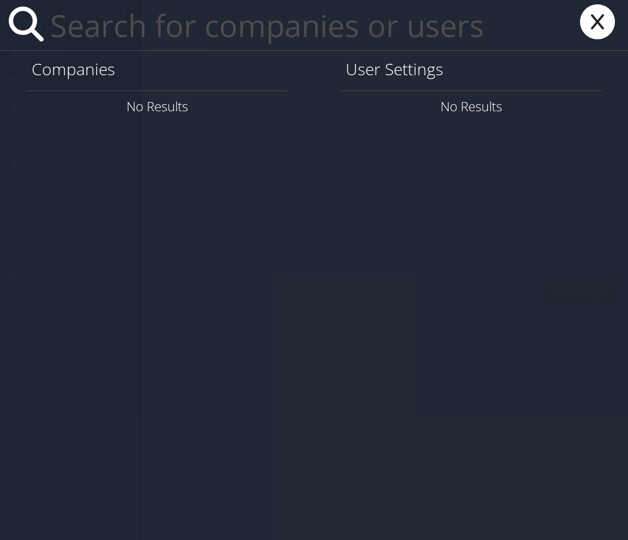
paste input "[PERSON_NAME][EMAIL_ADDRESS][DOMAIN_NAME]"
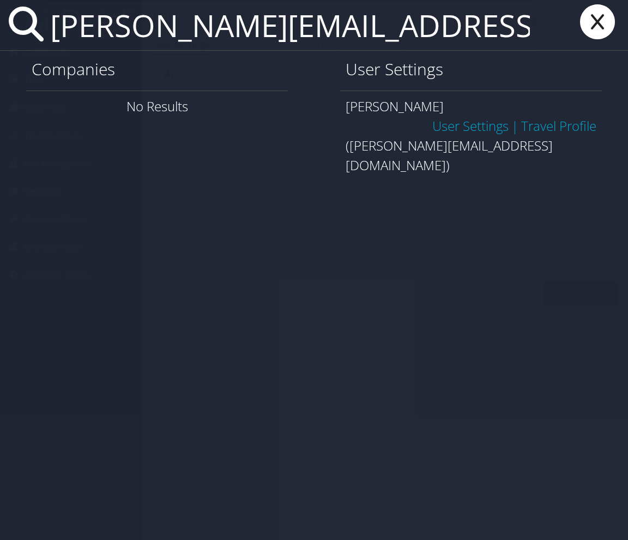
type input "[PERSON_NAME][EMAIL_ADDRESS][DOMAIN_NAME]"
click at [464, 117] on link "User Settings" at bounding box center [470, 126] width 76 height 18
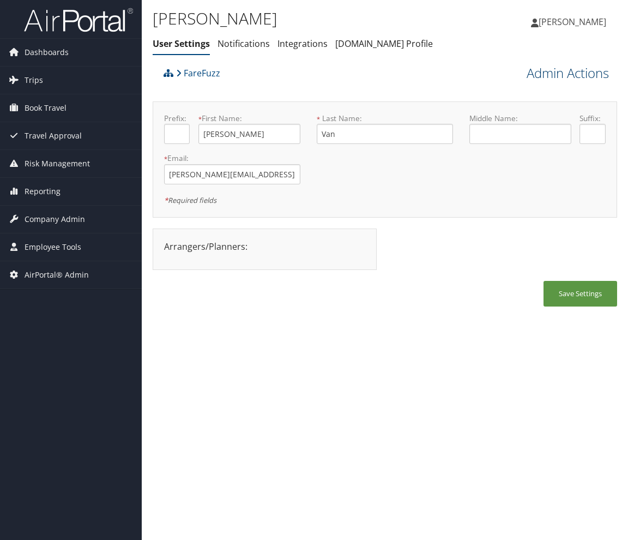
click at [572, 72] on link "Admin Actions" at bounding box center [568, 73] width 82 height 19
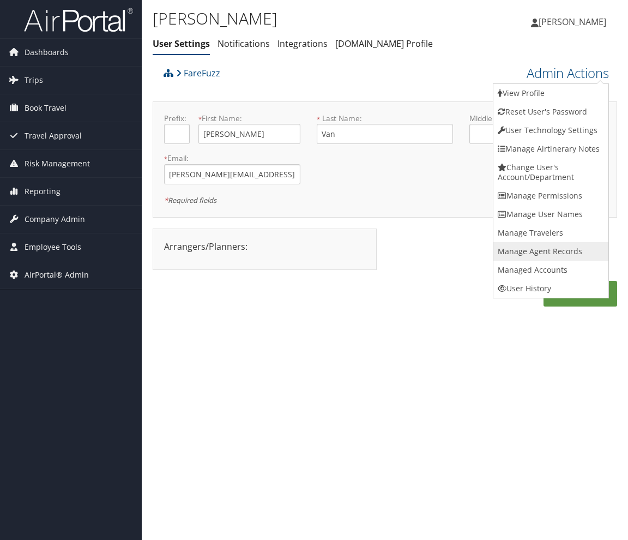
click at [555, 245] on link "Manage Agent Records" at bounding box center [551, 251] width 115 height 19
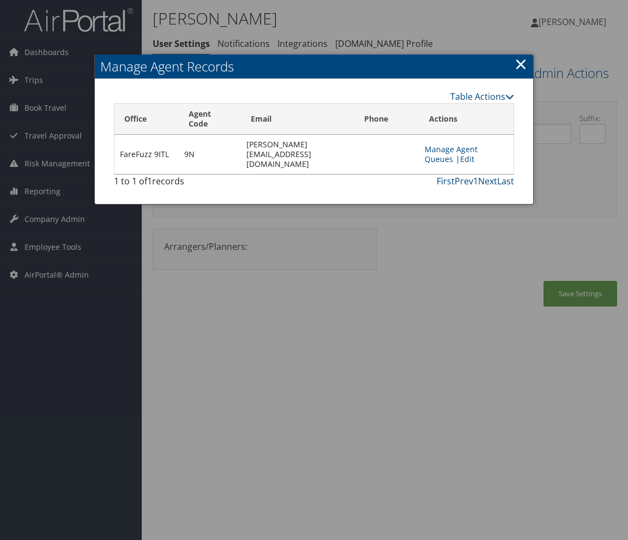
click at [519, 67] on link "×" at bounding box center [521, 64] width 13 height 22
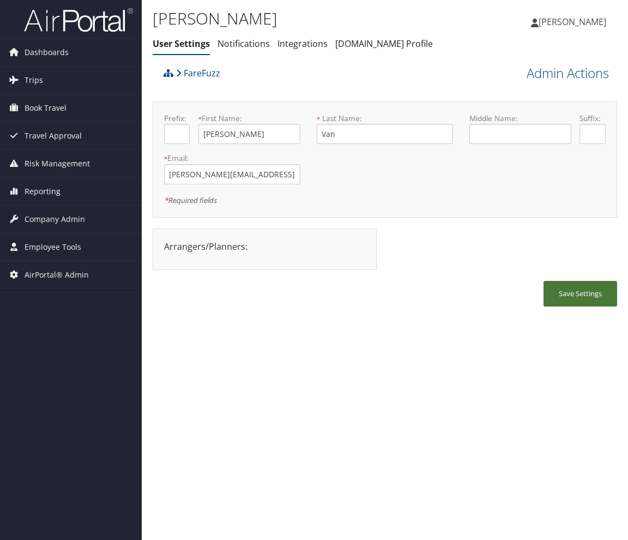
click at [565, 301] on button "Save Settings" at bounding box center [581, 294] width 74 height 26
click at [576, 301] on button "Save Settings" at bounding box center [581, 294] width 74 height 26
click at [600, 81] on link "Admin Actions" at bounding box center [568, 73] width 82 height 19
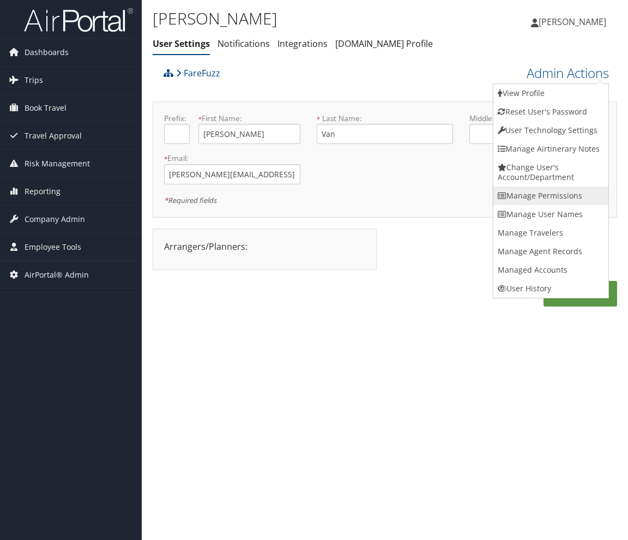
click at [566, 195] on link "Manage Permissions" at bounding box center [551, 196] width 115 height 19
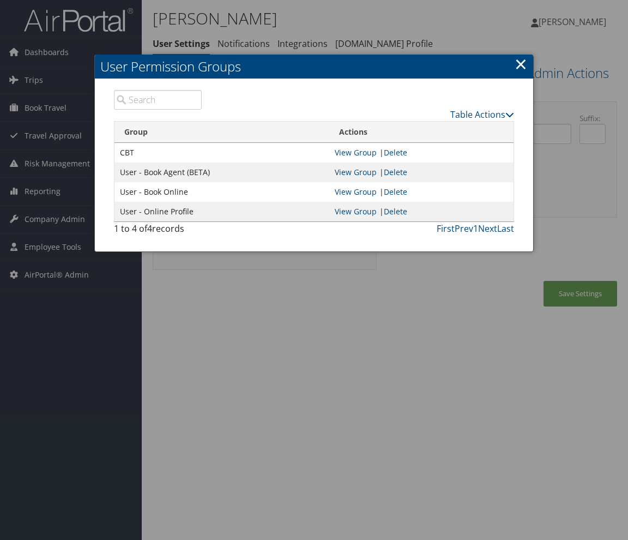
click at [522, 63] on link "×" at bounding box center [521, 64] width 13 height 22
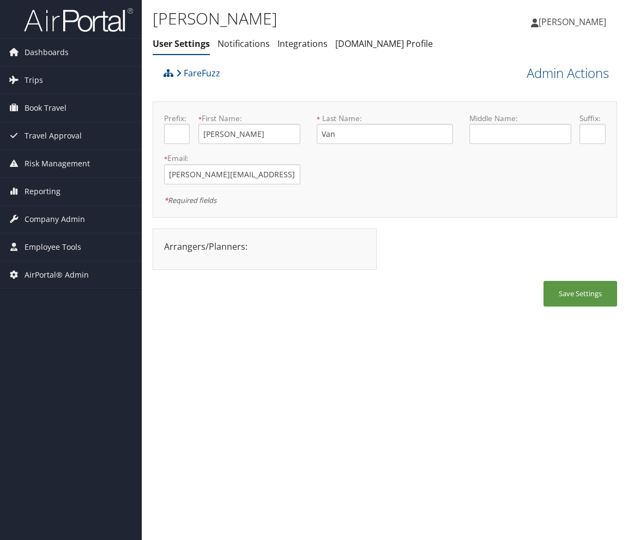
click at [477, 371] on div "[PERSON_NAME] User Settings Notifications Integrations [DOMAIN_NAME] Profile Us…" at bounding box center [385, 270] width 486 height 540
